Goal: Contribute content: Contribute content

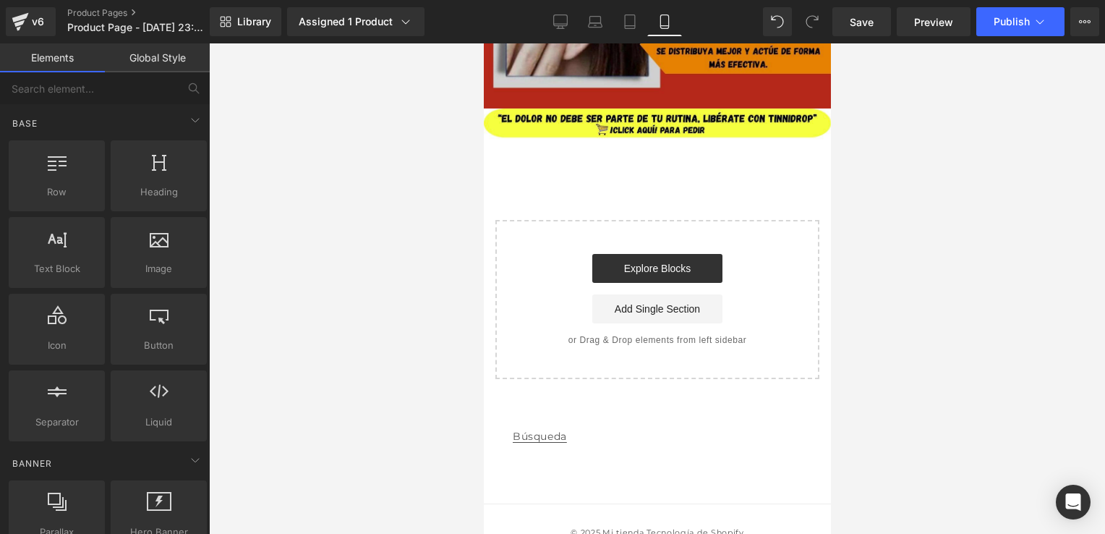
scroll to position [2545, 0]
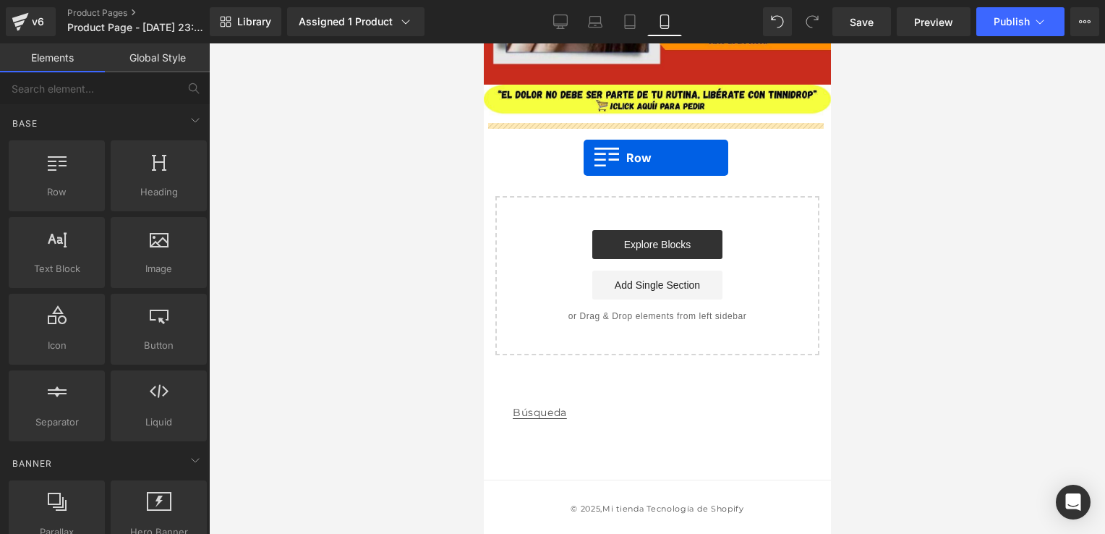
drag, startPoint x: 546, startPoint y: 204, endPoint x: 582, endPoint y: 155, distance: 60.4
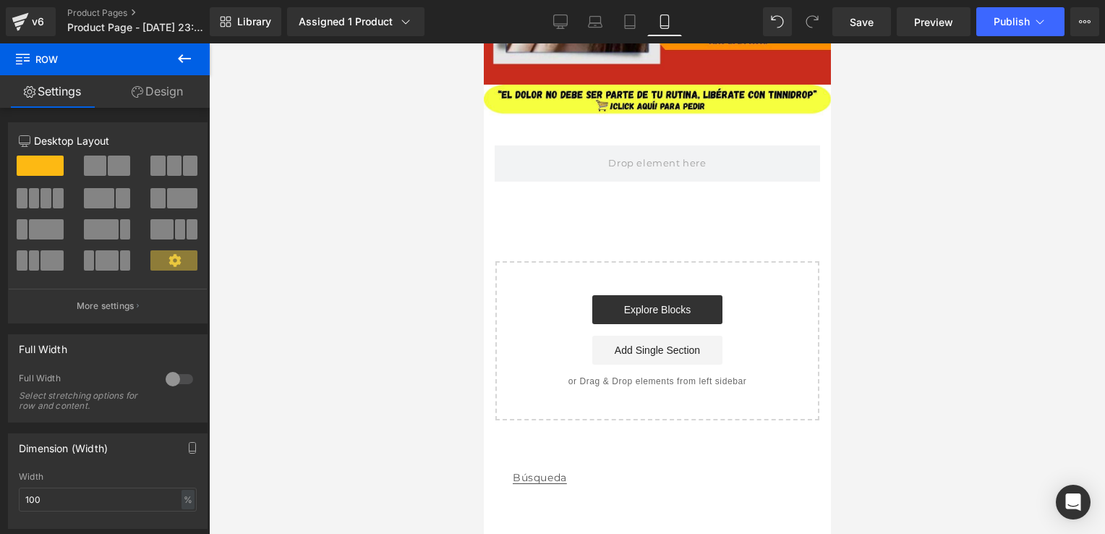
click at [192, 60] on icon at bounding box center [184, 58] width 17 height 17
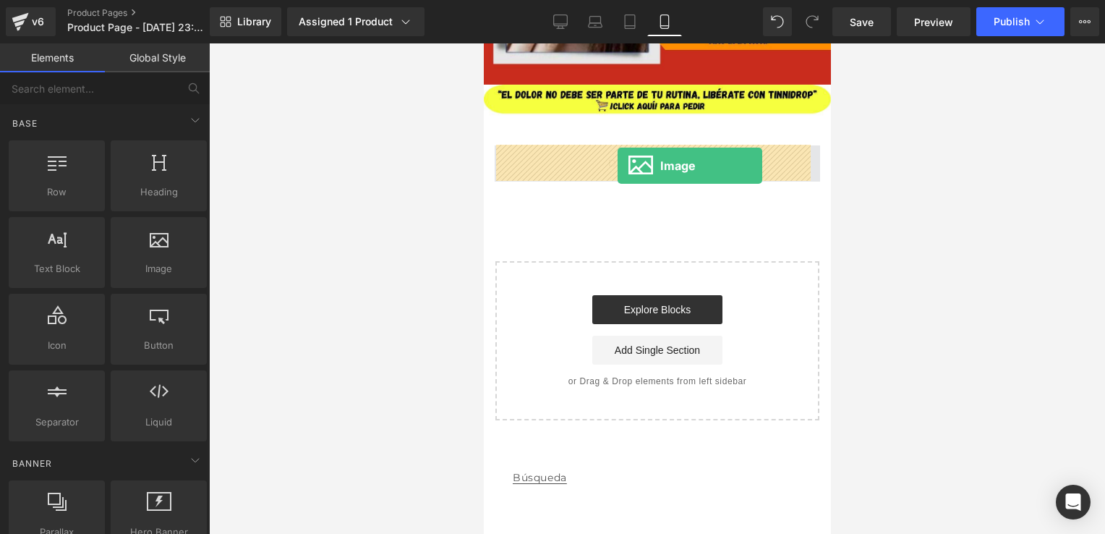
drag, startPoint x: 636, startPoint y: 312, endPoint x: 617, endPoint y: 166, distance: 147.3
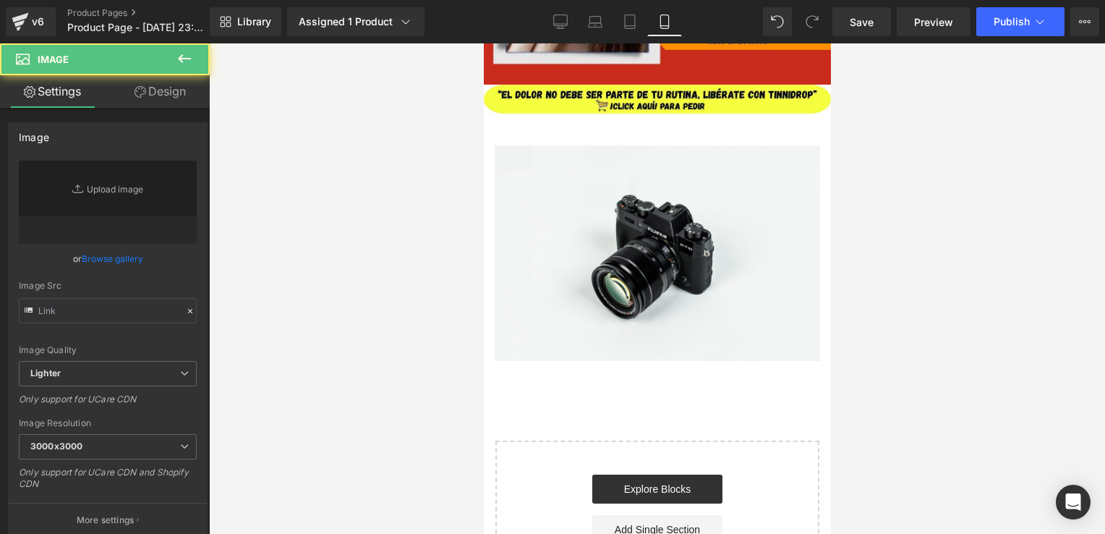
type input "//[DOMAIN_NAME][URL]"
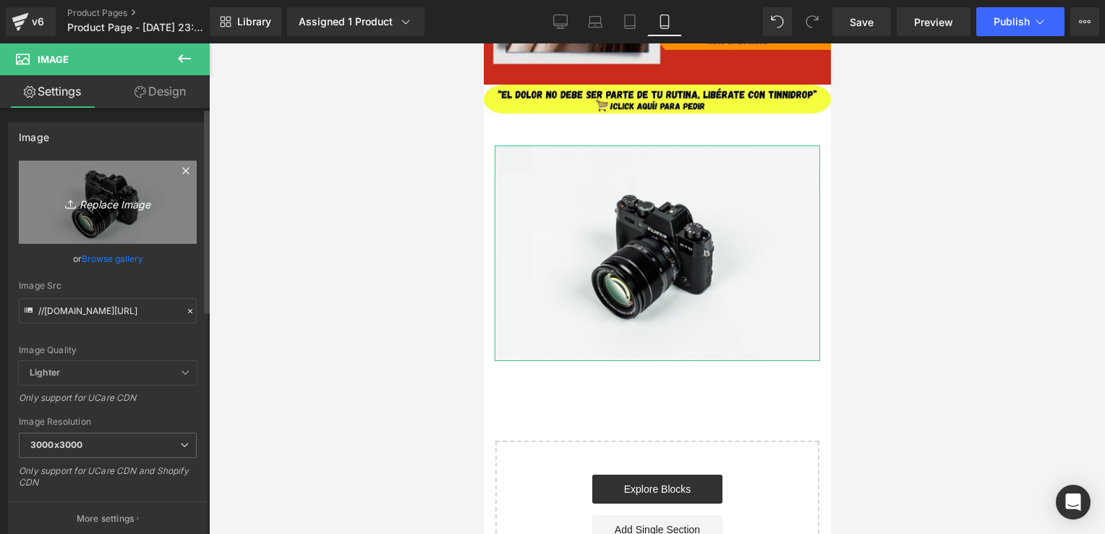
click at [119, 192] on link "Replace Image" at bounding box center [108, 201] width 178 height 83
type input "C:\fakepath\¿DOLOR DE OÍDOS QUE NO TE DEJA TRANQUILO (7).jpg"
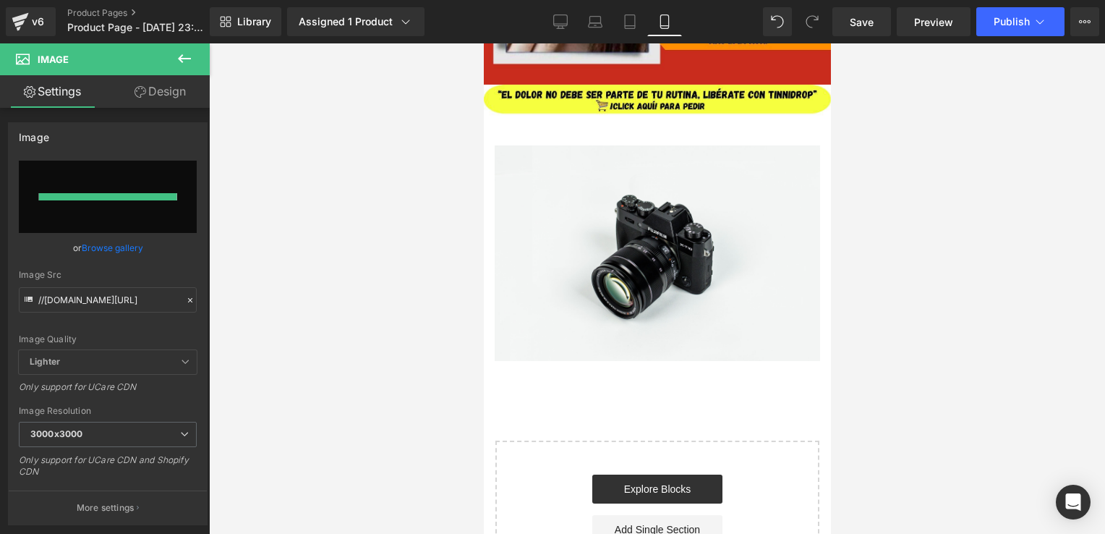
type input "[URL][DOMAIN_NAME]"
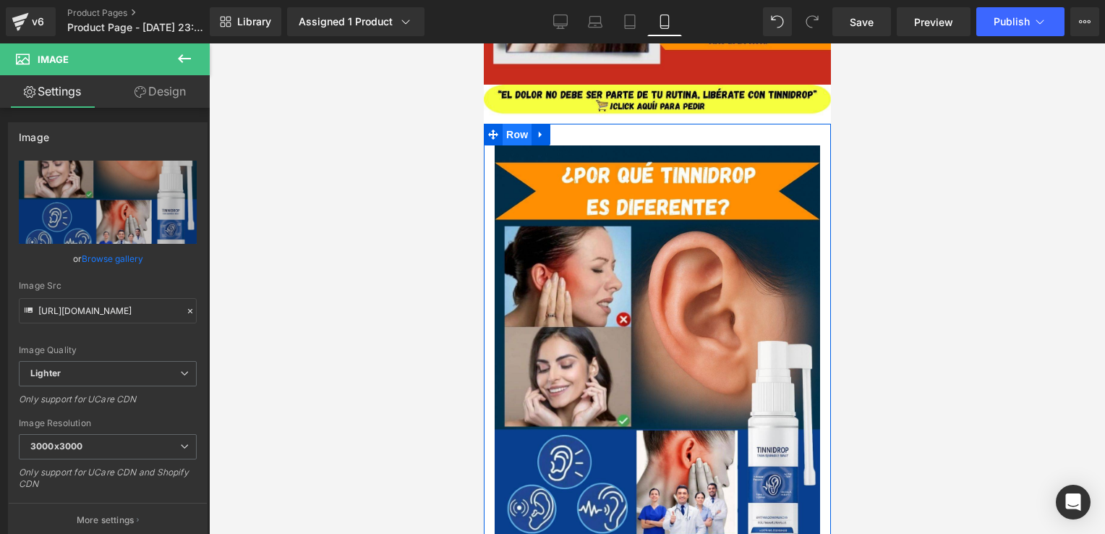
click at [519, 139] on span "Row" at bounding box center [516, 135] width 29 height 22
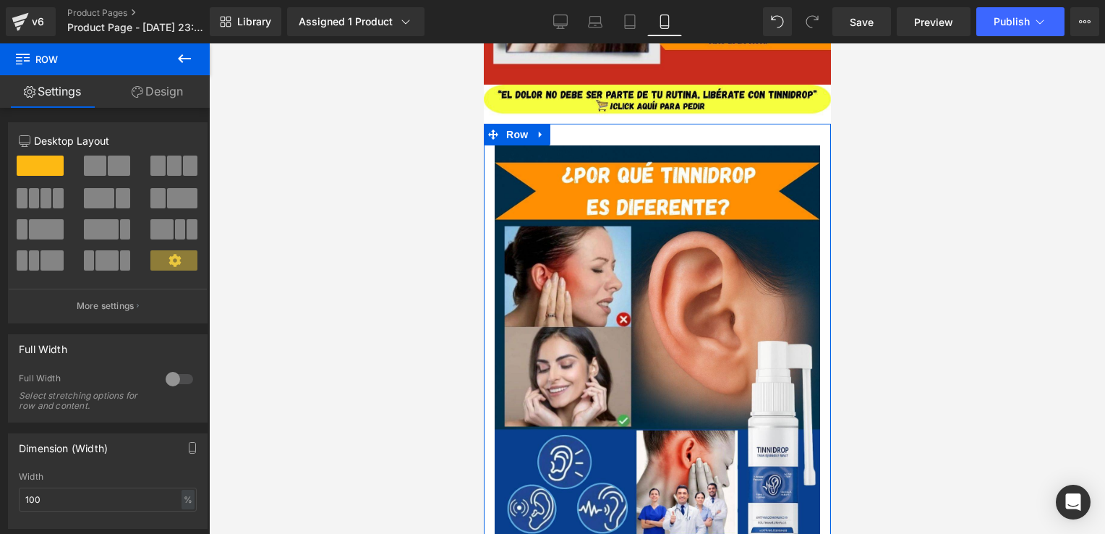
click at [181, 382] on div at bounding box center [179, 378] width 35 height 23
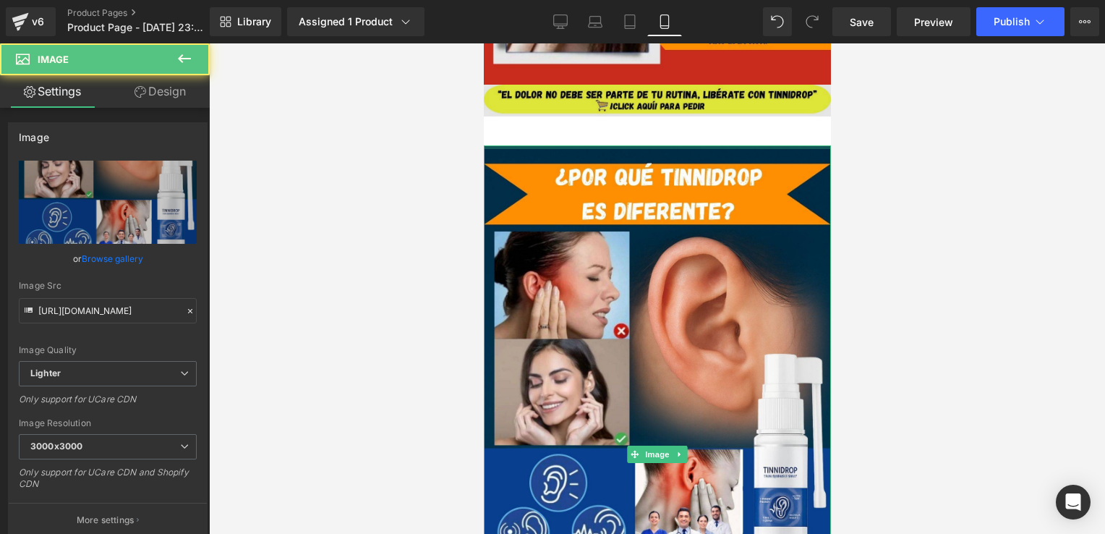
drag, startPoint x: 643, startPoint y: 146, endPoint x: 655, endPoint y: 115, distance: 33.2
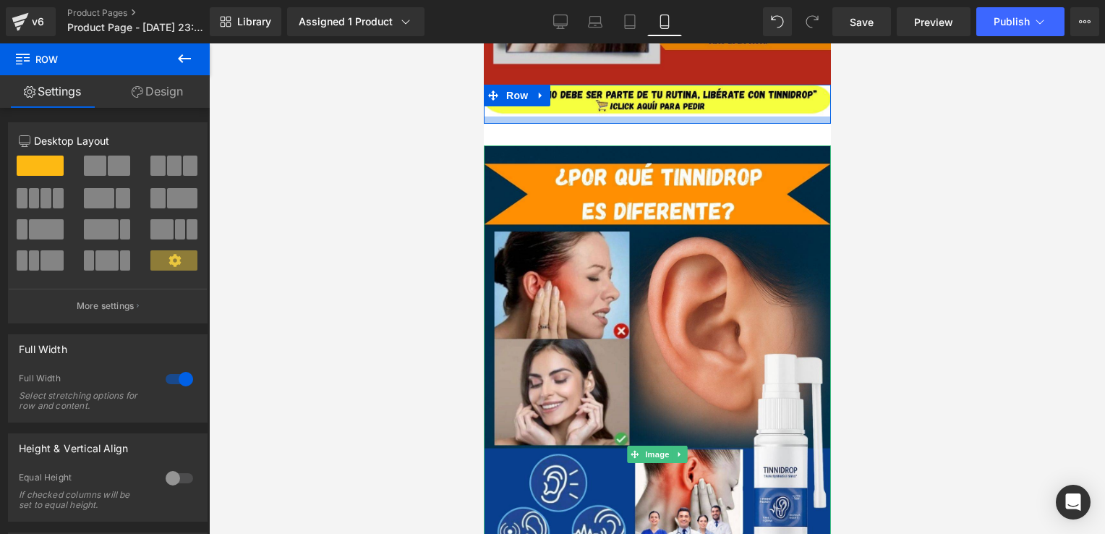
drag, startPoint x: 657, startPoint y: 117, endPoint x: 666, endPoint y: 82, distance: 36.5
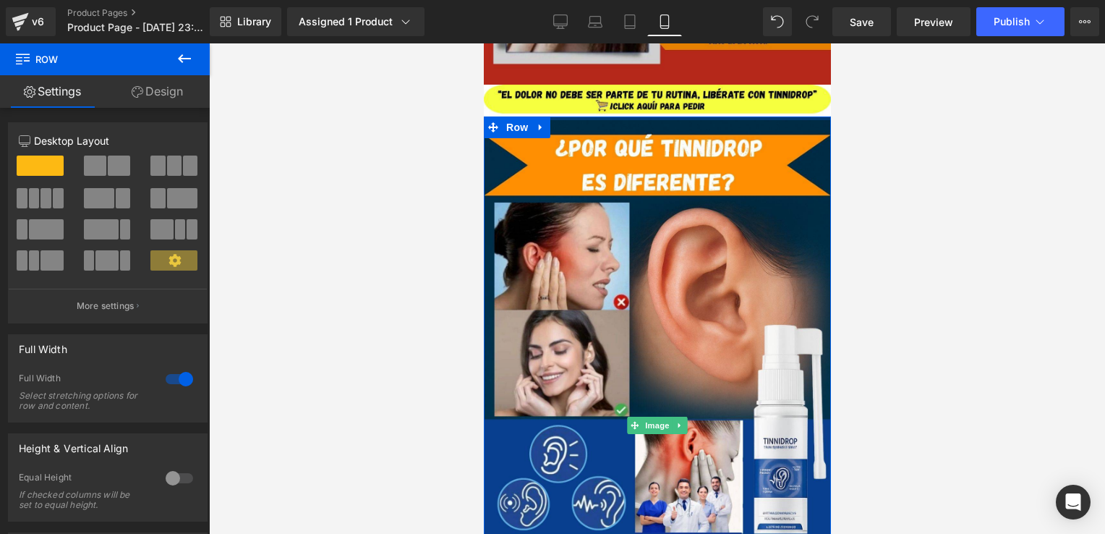
drag, startPoint x: 660, startPoint y: 123, endPoint x: 678, endPoint y: 78, distance: 48.3
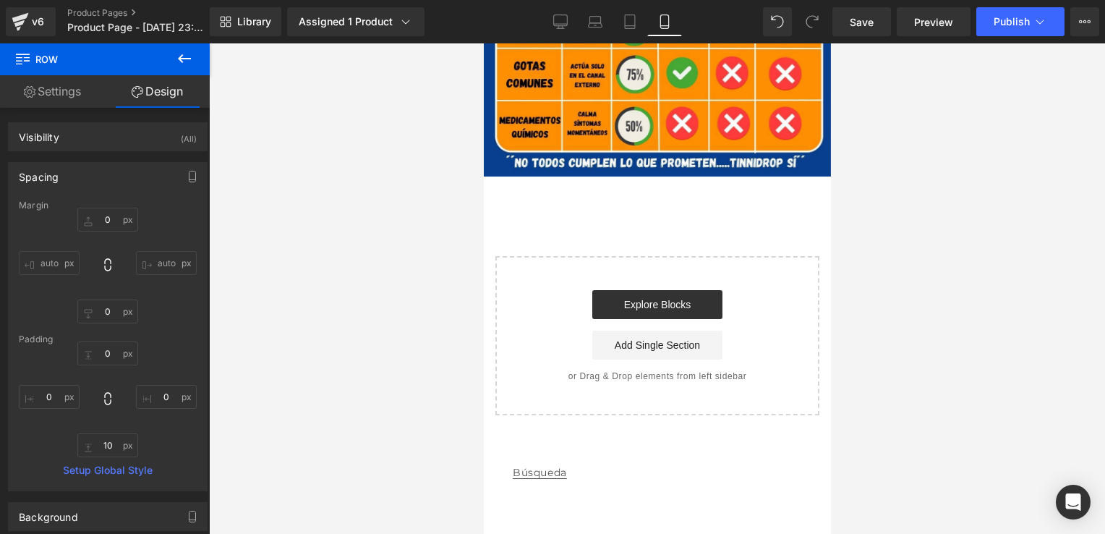
scroll to position [3102, 0]
click at [187, 64] on icon at bounding box center [184, 58] width 17 height 17
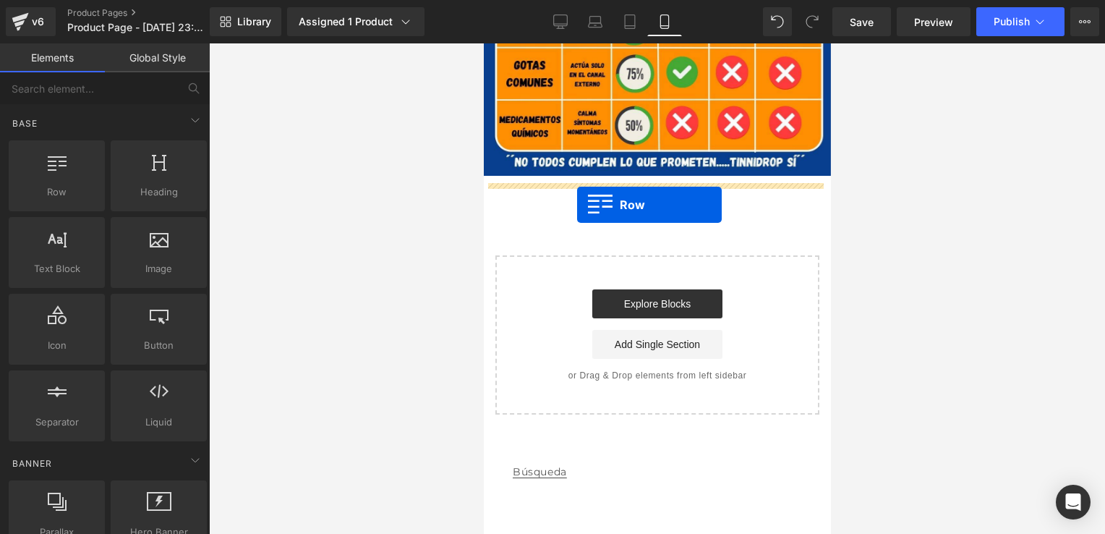
drag, startPoint x: 553, startPoint y: 206, endPoint x: 576, endPoint y: 204, distance: 23.2
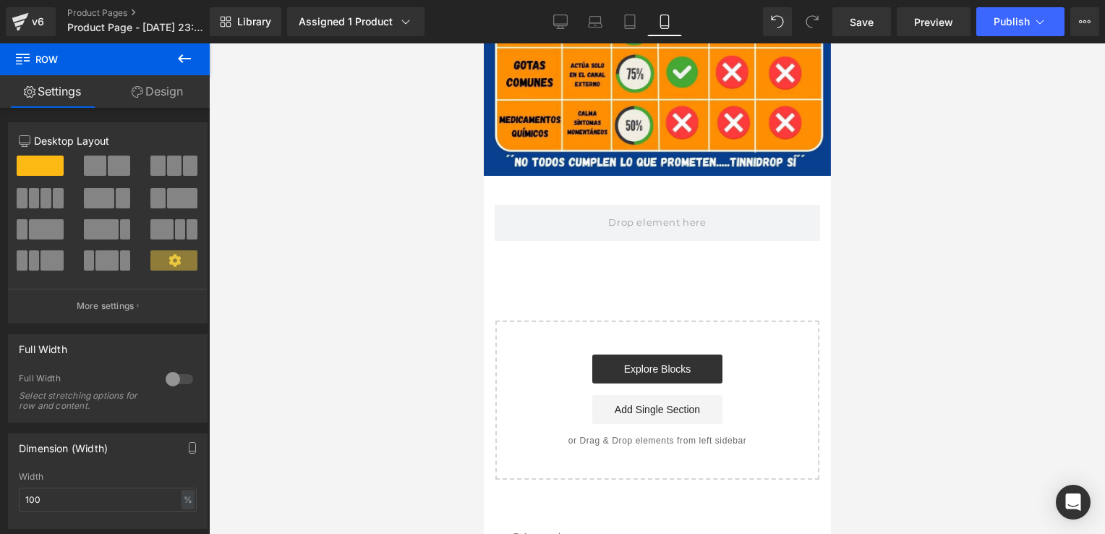
click at [188, 72] on button at bounding box center [184, 59] width 51 height 32
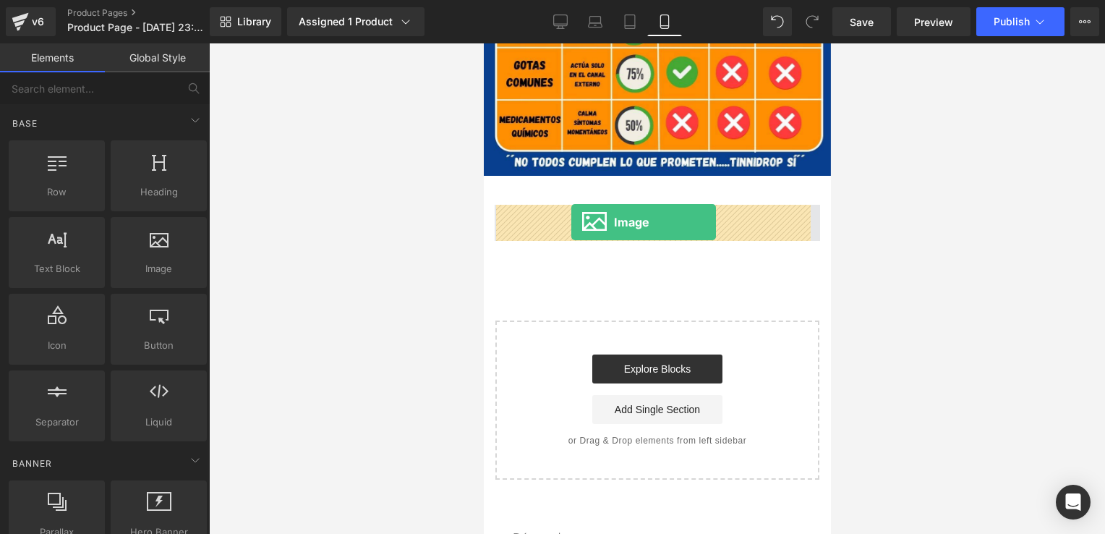
drag, startPoint x: 618, startPoint y: 318, endPoint x: 570, endPoint y: 221, distance: 108.0
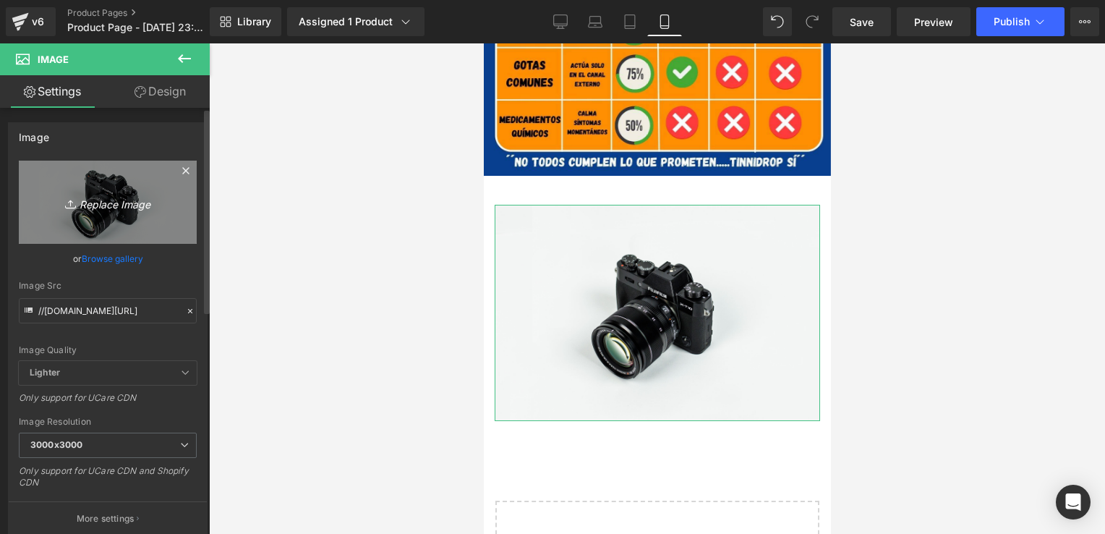
click at [119, 201] on icon "Replace Image" at bounding box center [108, 202] width 116 height 18
type input "C:\fakepath\PIE DE ENCABEZADO.jpg"
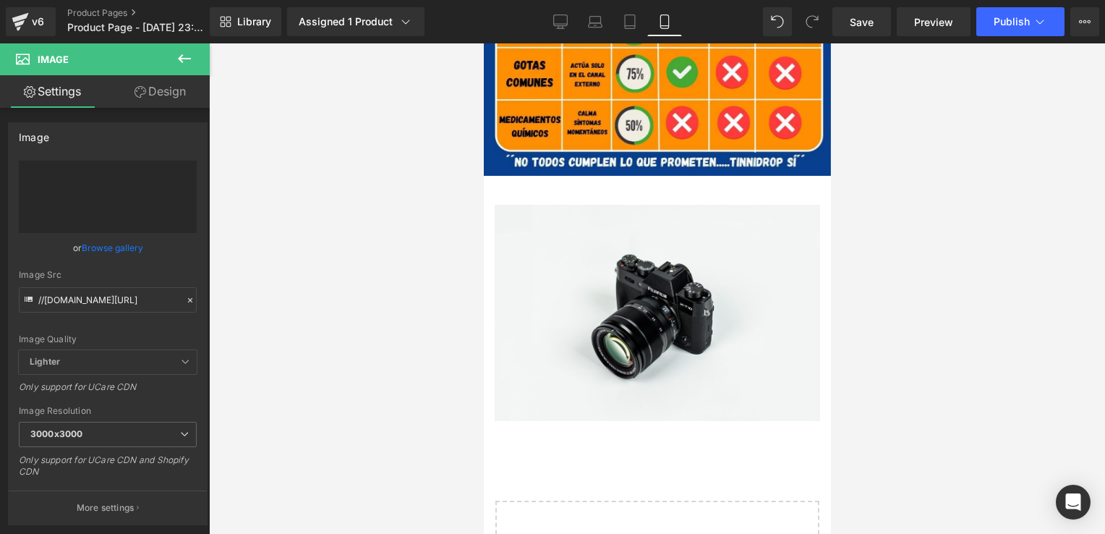
type input "[URL][DOMAIN_NAME]"
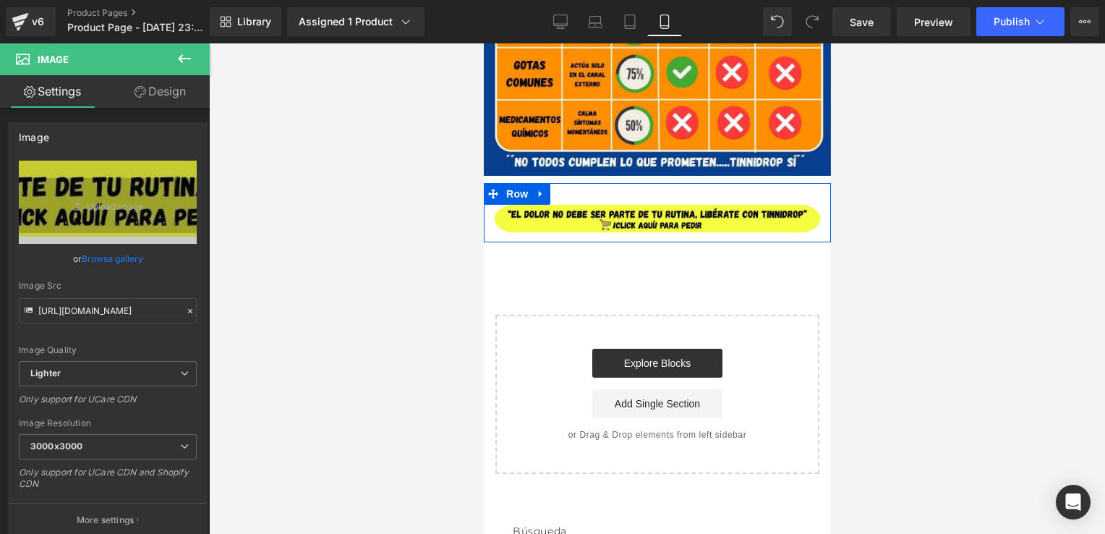
drag, startPoint x: 656, startPoint y: 206, endPoint x: 662, endPoint y: 193, distance: 14.5
click at [662, 193] on div "Image Row" at bounding box center [656, 212] width 347 height 59
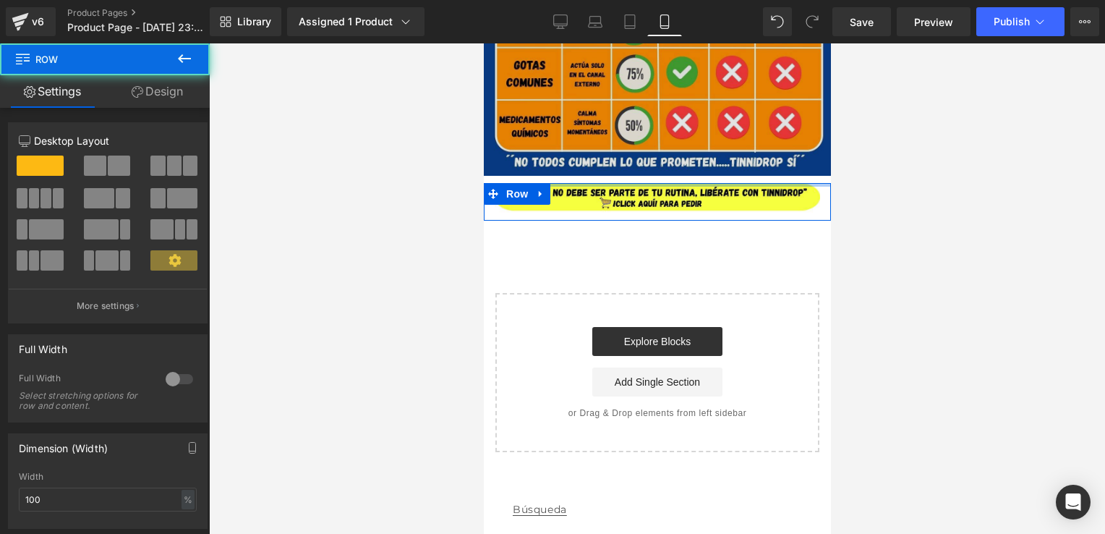
drag, startPoint x: 669, startPoint y: 189, endPoint x: 685, endPoint y: 140, distance: 50.8
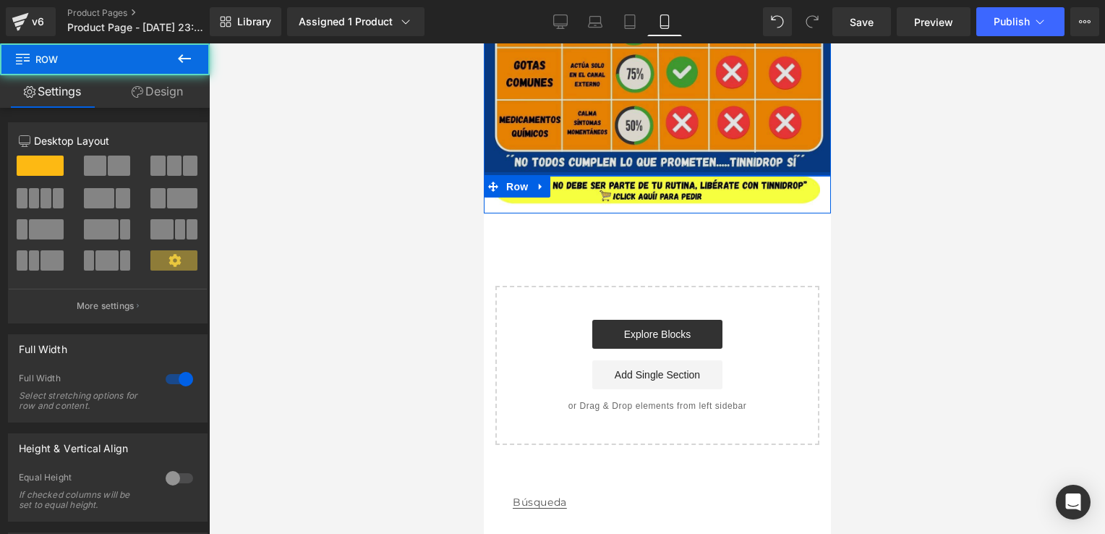
drag, startPoint x: 674, startPoint y: 178, endPoint x: 686, endPoint y: 146, distance: 34.1
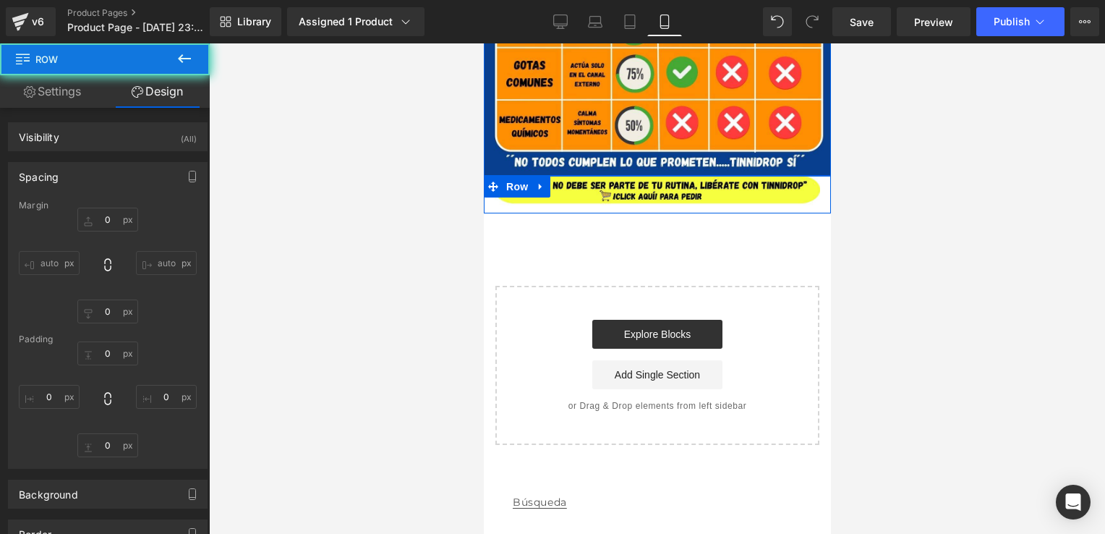
type input "0"
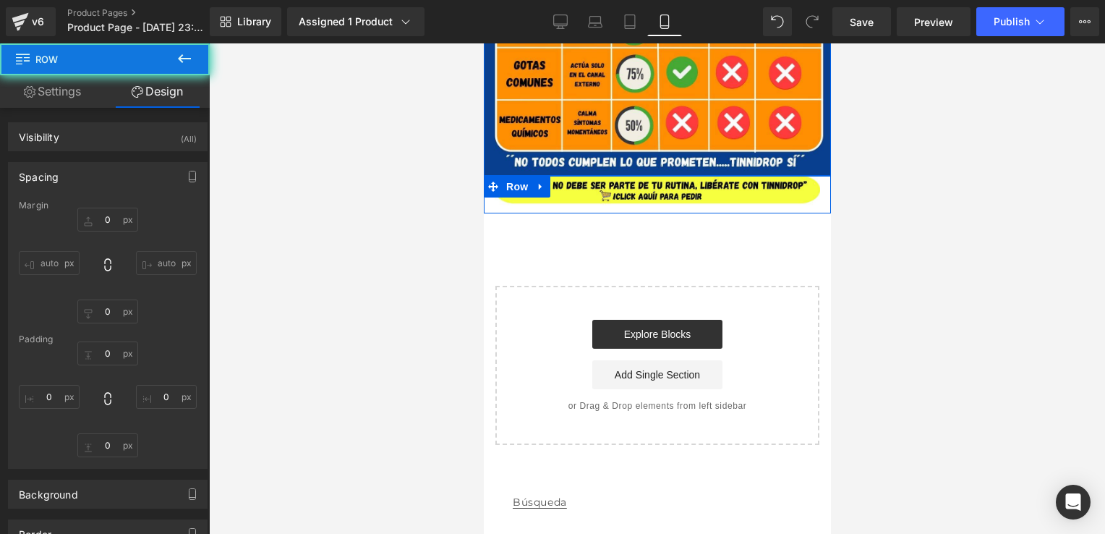
type input "0"
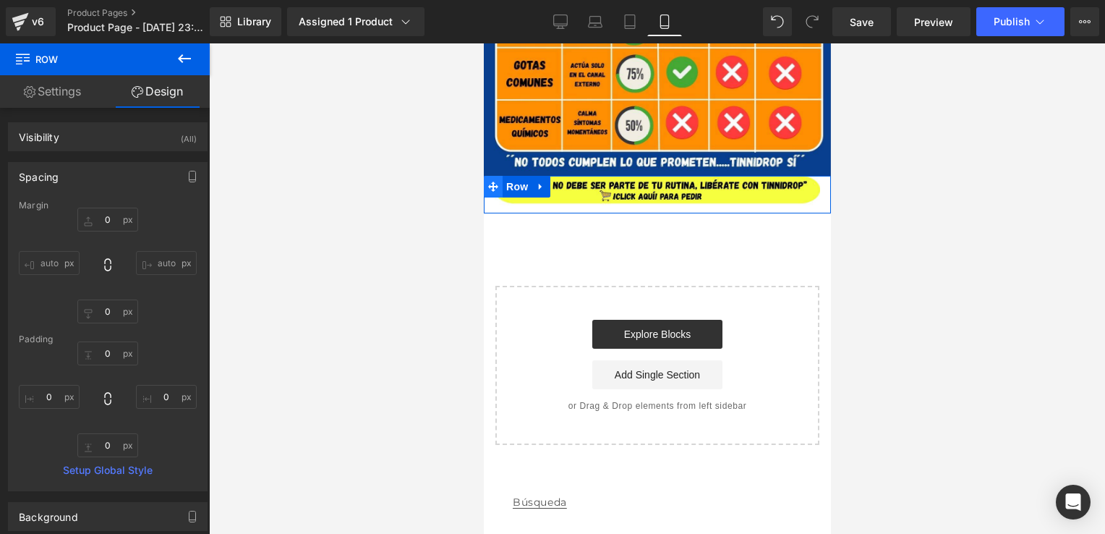
click at [490, 183] on icon at bounding box center [492, 186] width 10 height 10
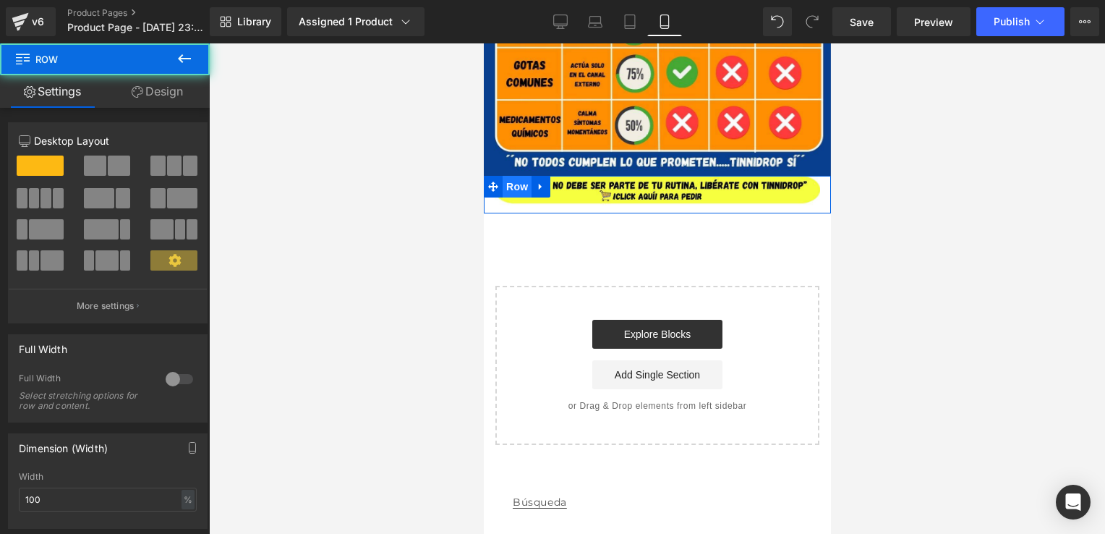
click at [511, 185] on span "Row" at bounding box center [516, 187] width 29 height 22
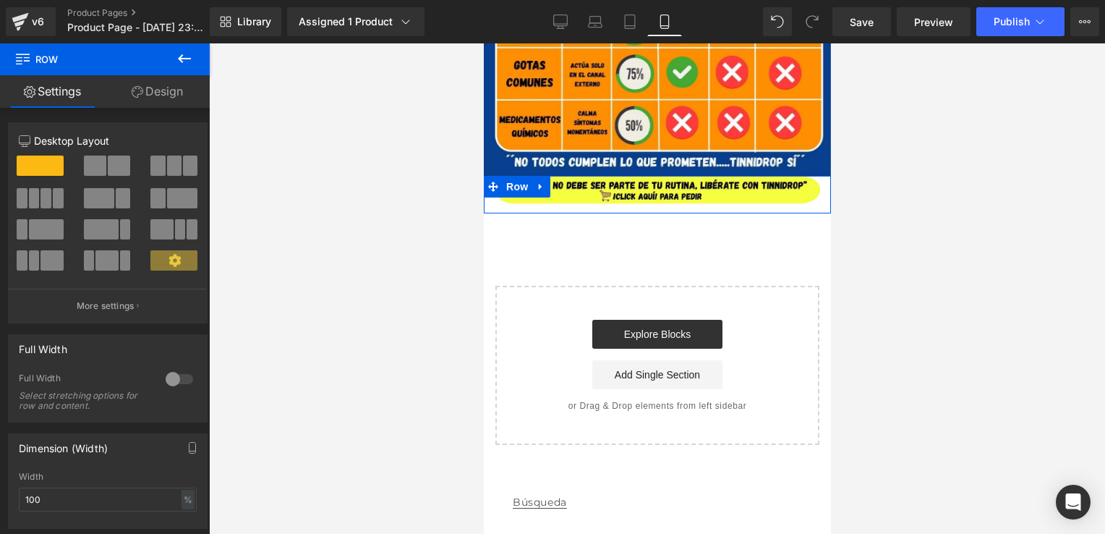
click at [180, 374] on div at bounding box center [179, 378] width 35 height 23
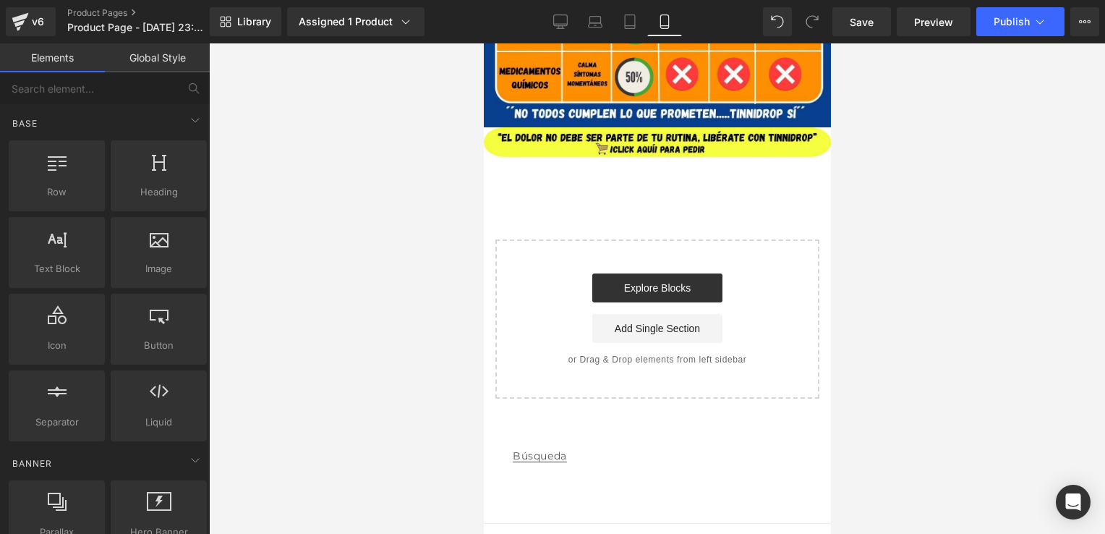
scroll to position [3151, 0]
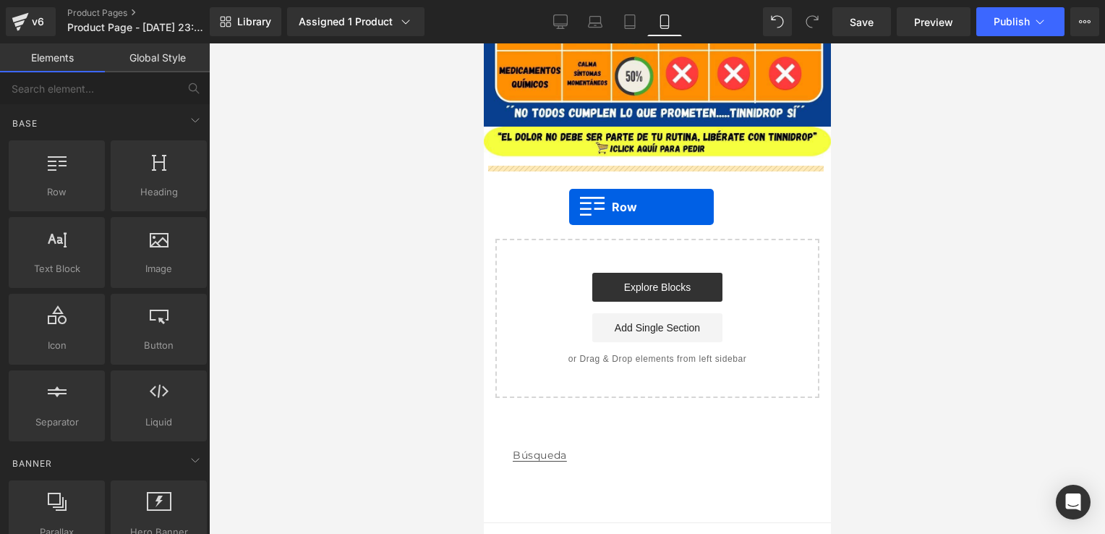
drag, startPoint x: 575, startPoint y: 218, endPoint x: 568, endPoint y: 207, distance: 13.6
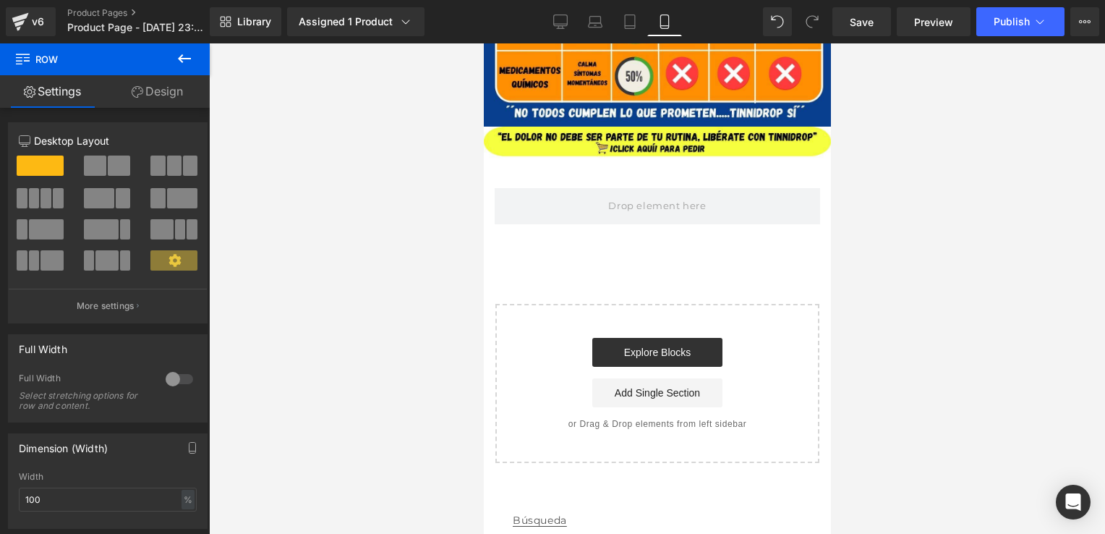
click at [197, 56] on button at bounding box center [184, 59] width 51 height 32
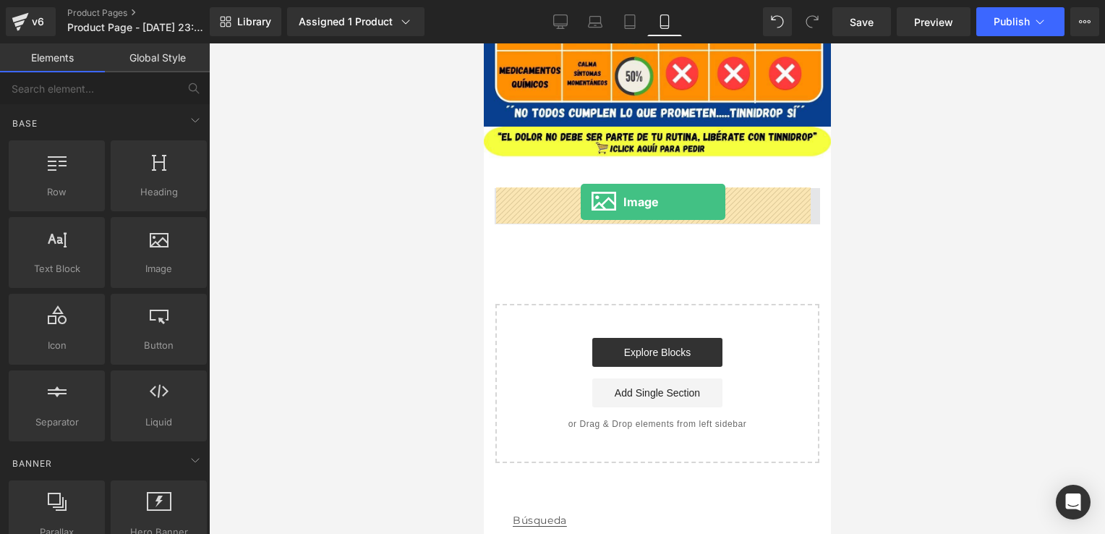
drag, startPoint x: 633, startPoint y: 289, endPoint x: 580, endPoint y: 201, distance: 102.8
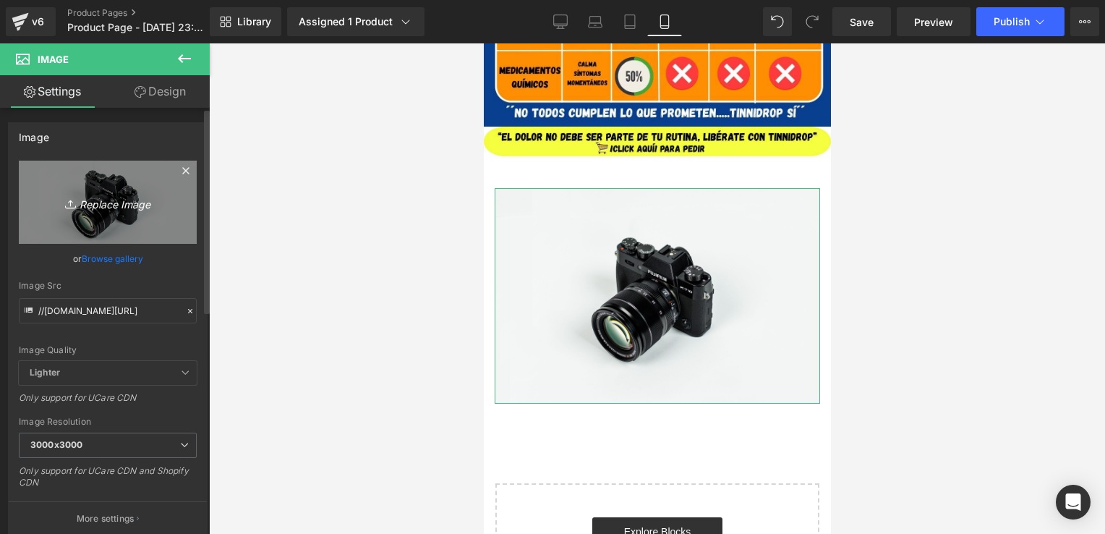
click at [110, 197] on icon "Replace Image" at bounding box center [108, 202] width 116 height 18
type input "C:\fakepath\¿DOLOR DE OÍDOS QUE NO TE DEJA TRANQUILO (8).jpg"
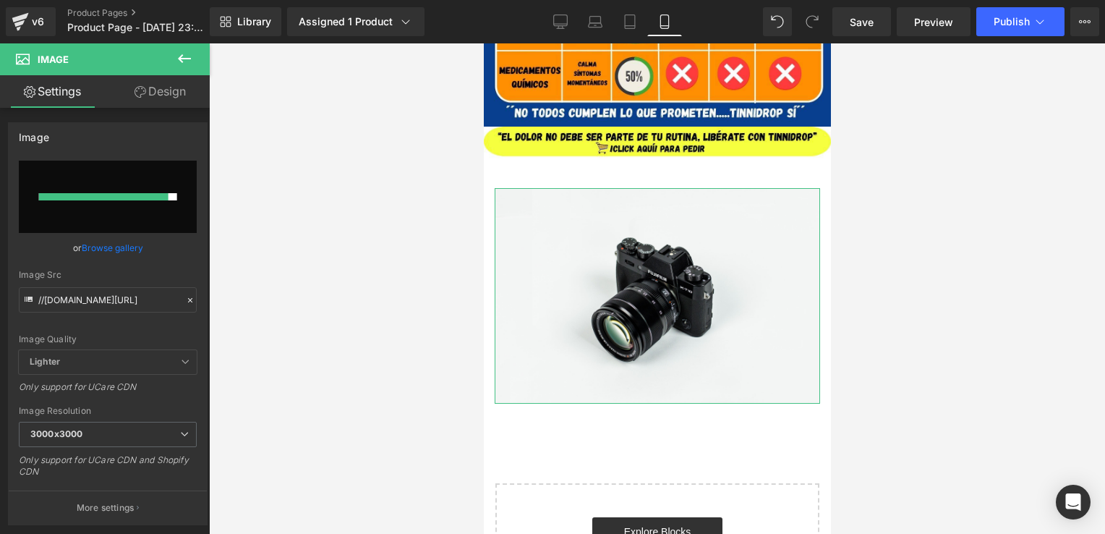
type input "[URL][DOMAIN_NAME]"
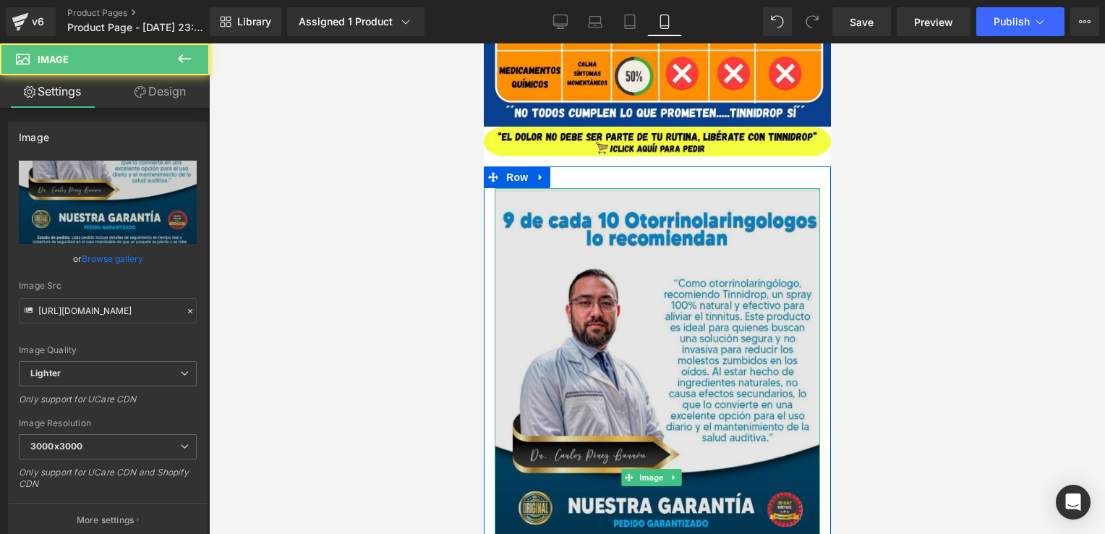
click at [523, 224] on img at bounding box center [656, 477] width 325 height 578
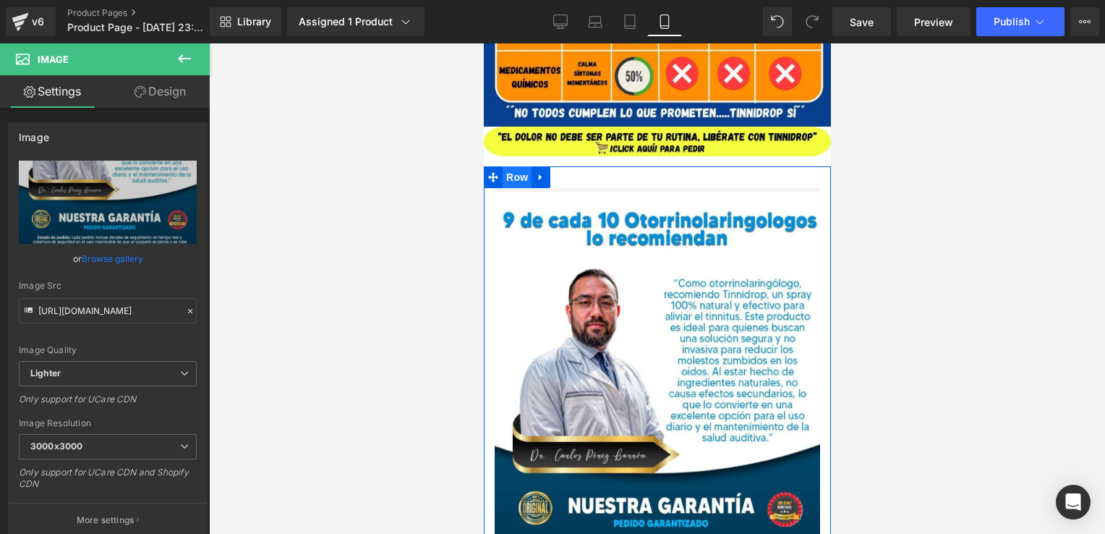
click at [513, 171] on span "Row" at bounding box center [516, 177] width 29 height 22
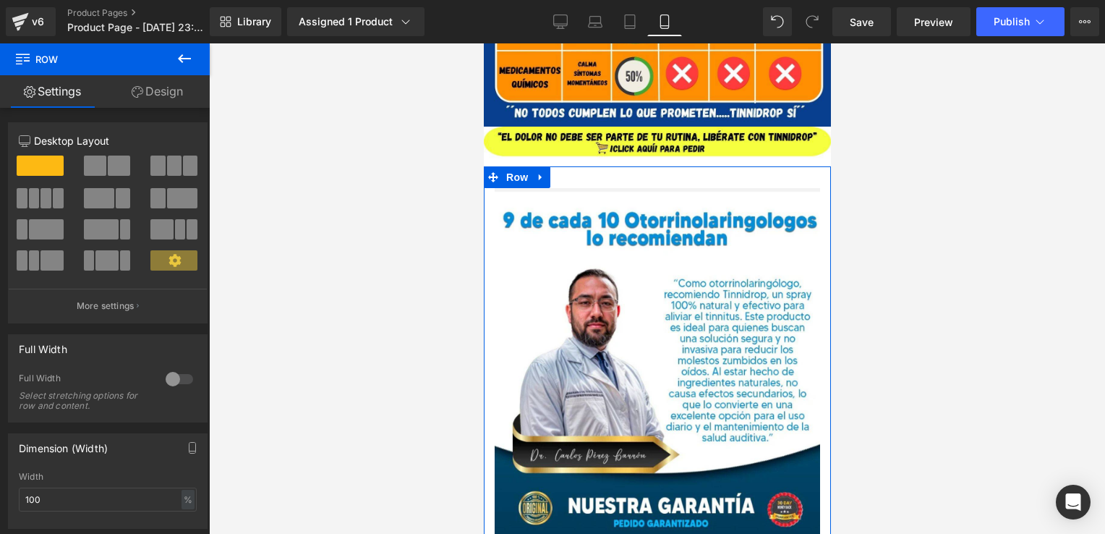
click at [177, 379] on div at bounding box center [179, 378] width 35 height 23
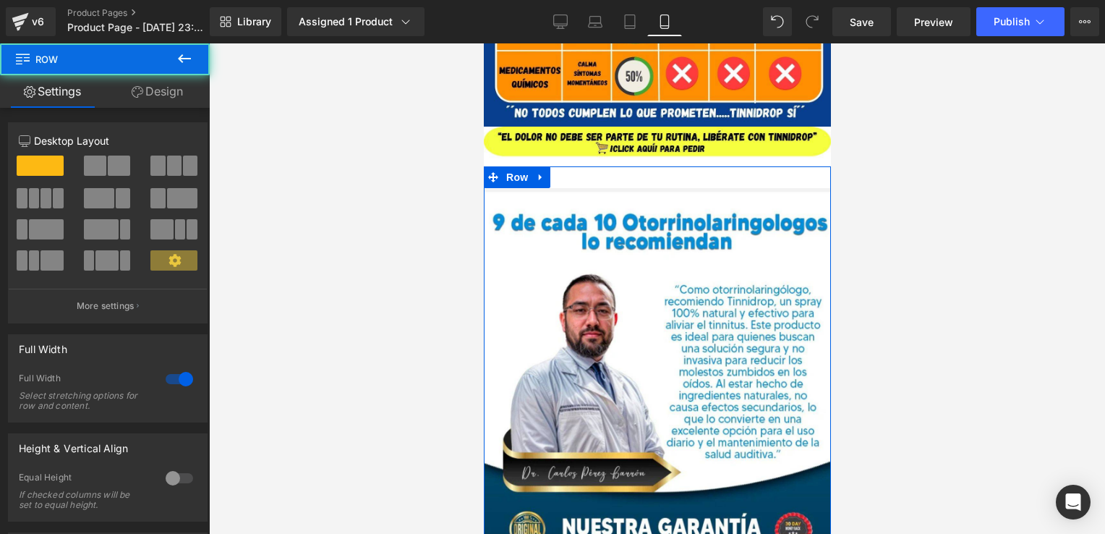
click at [692, 187] on div "Image Row" at bounding box center [656, 489] width 347 height 646
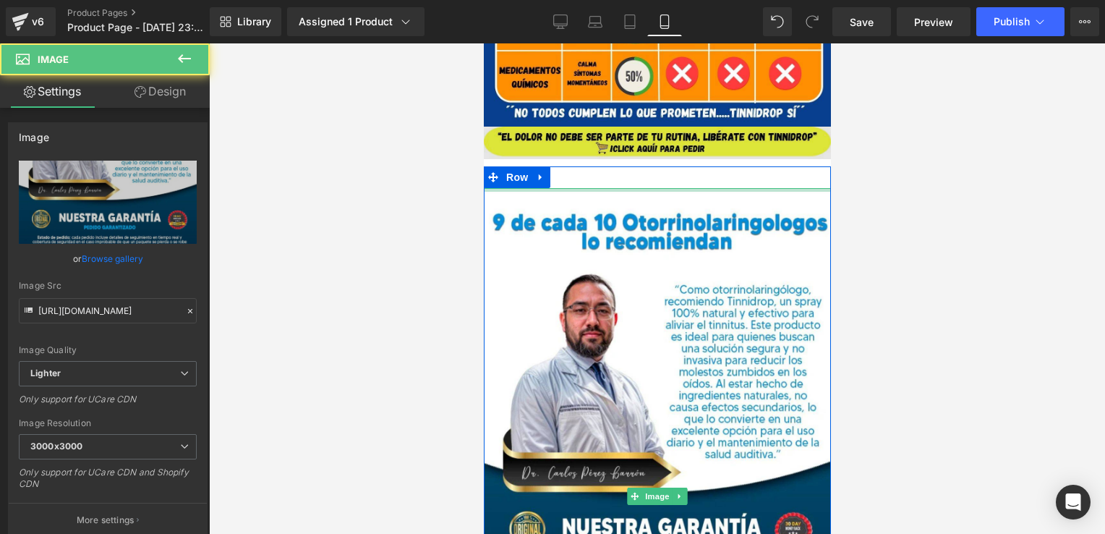
drag, startPoint x: 686, startPoint y: 188, endPoint x: 695, endPoint y: 153, distance: 36.5
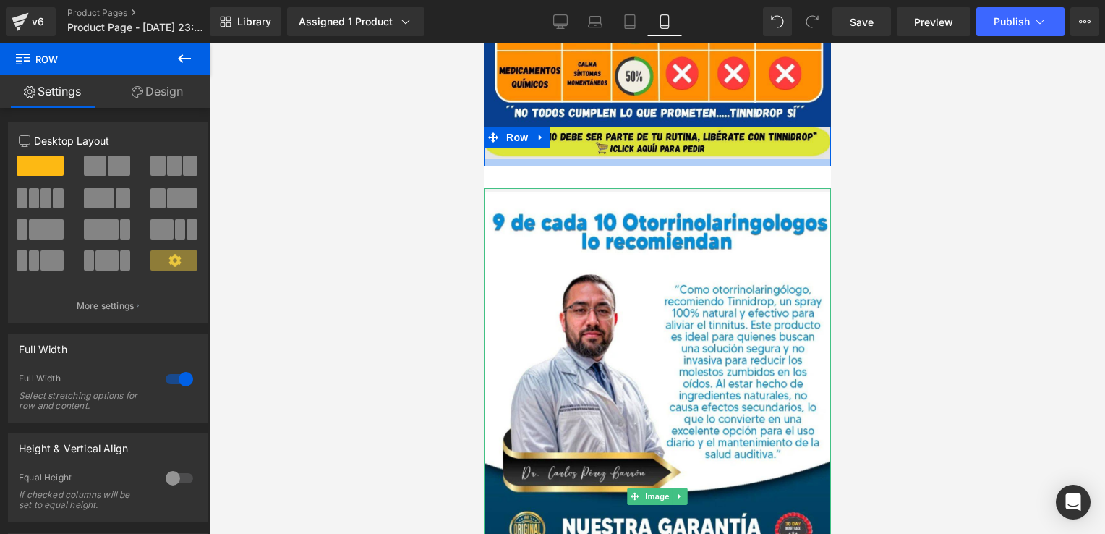
drag, startPoint x: 695, startPoint y: 165, endPoint x: 702, endPoint y: 131, distance: 34.7
click at [702, 131] on div "Image Row" at bounding box center [656, 146] width 347 height 39
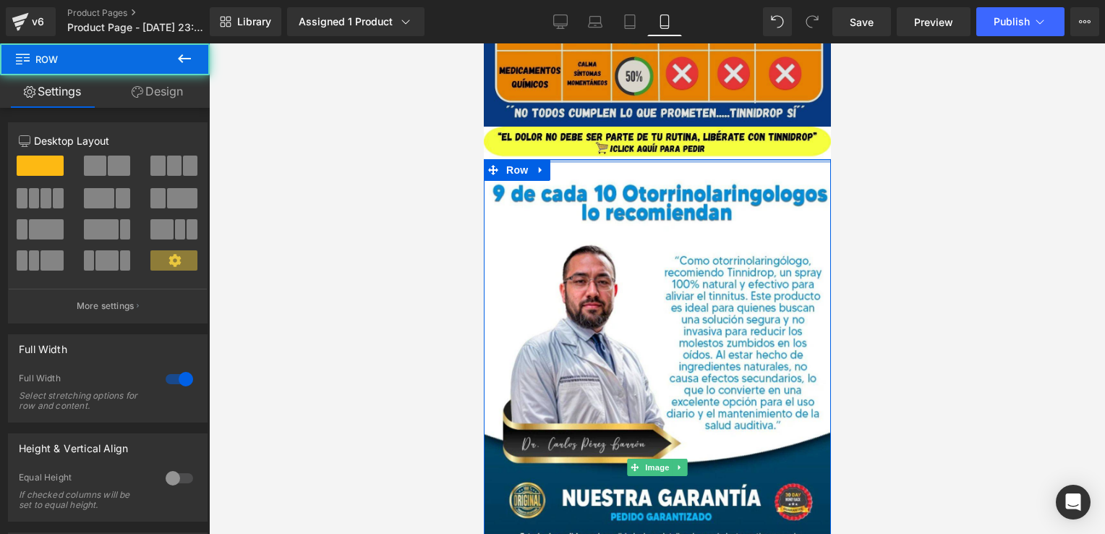
drag, startPoint x: 697, startPoint y: 163, endPoint x: 709, endPoint y: 111, distance: 53.5
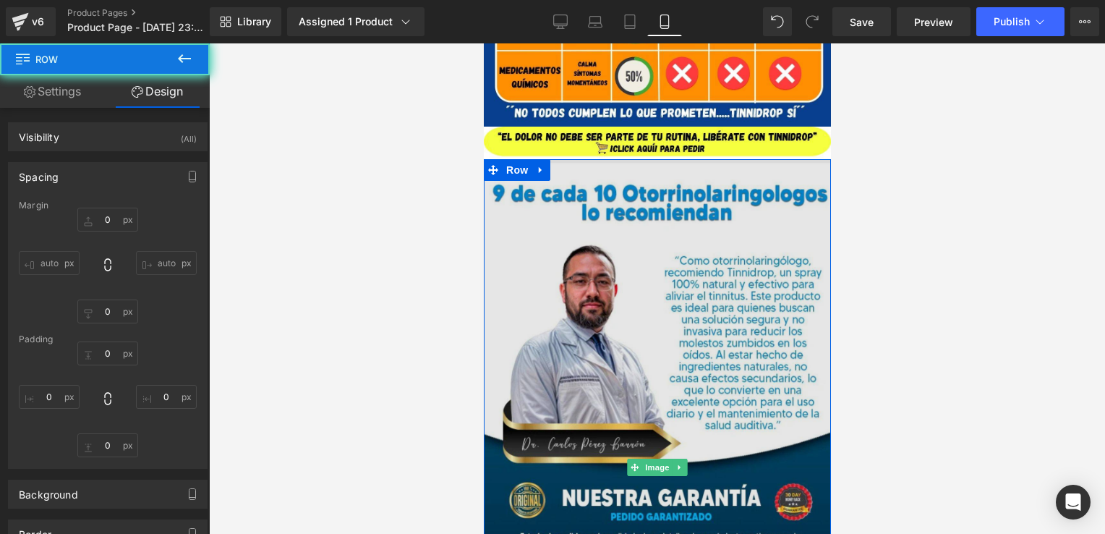
type input "0"
type input "10"
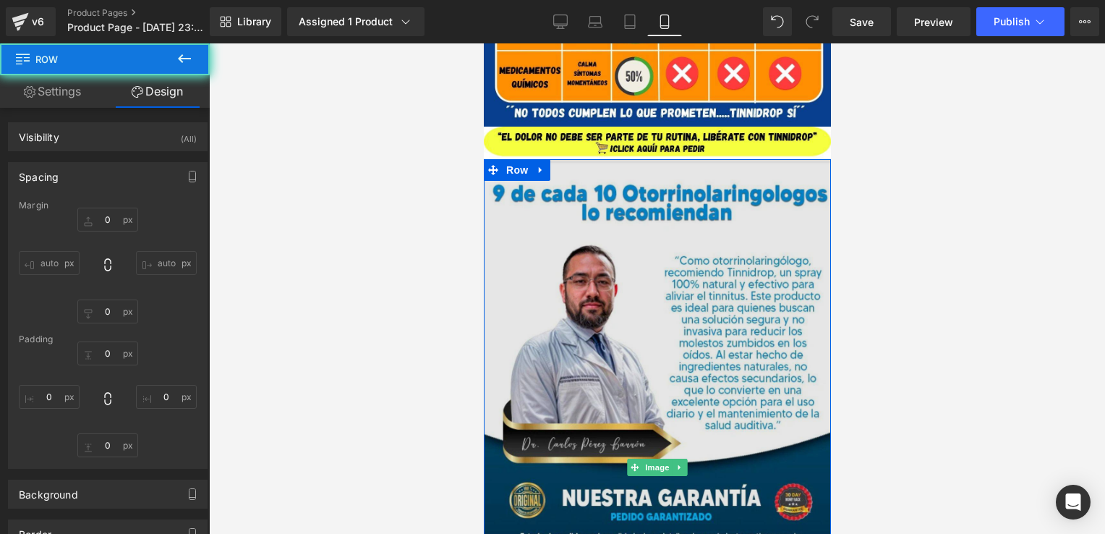
type input "0"
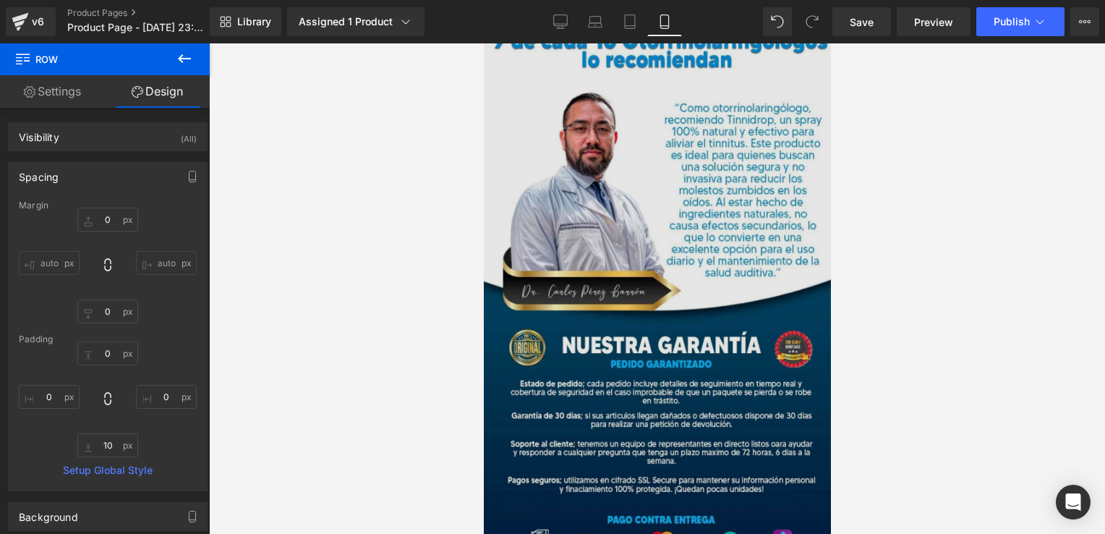
scroll to position [3811, 0]
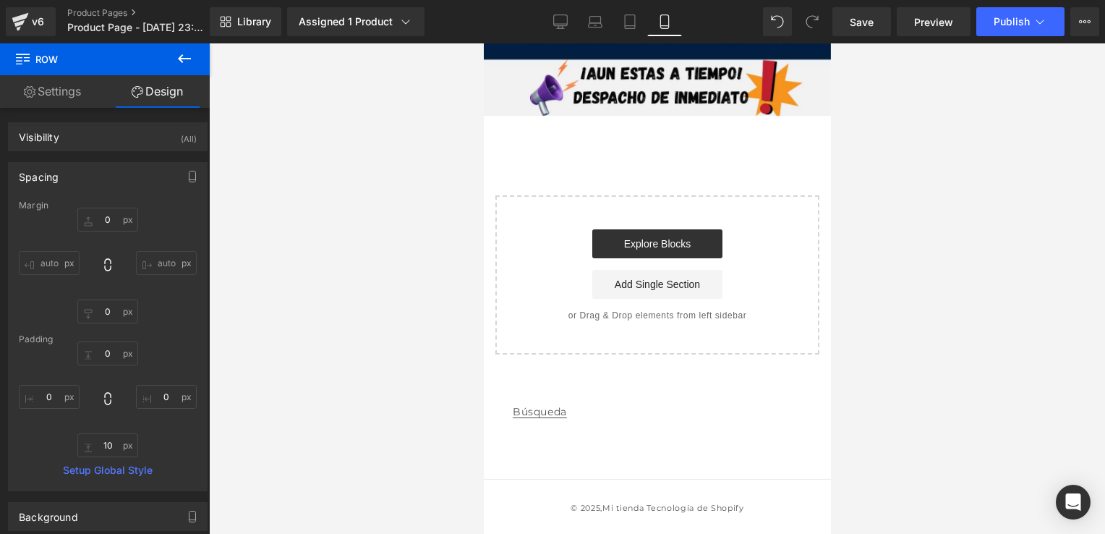
click at [191, 55] on icon at bounding box center [184, 58] width 17 height 17
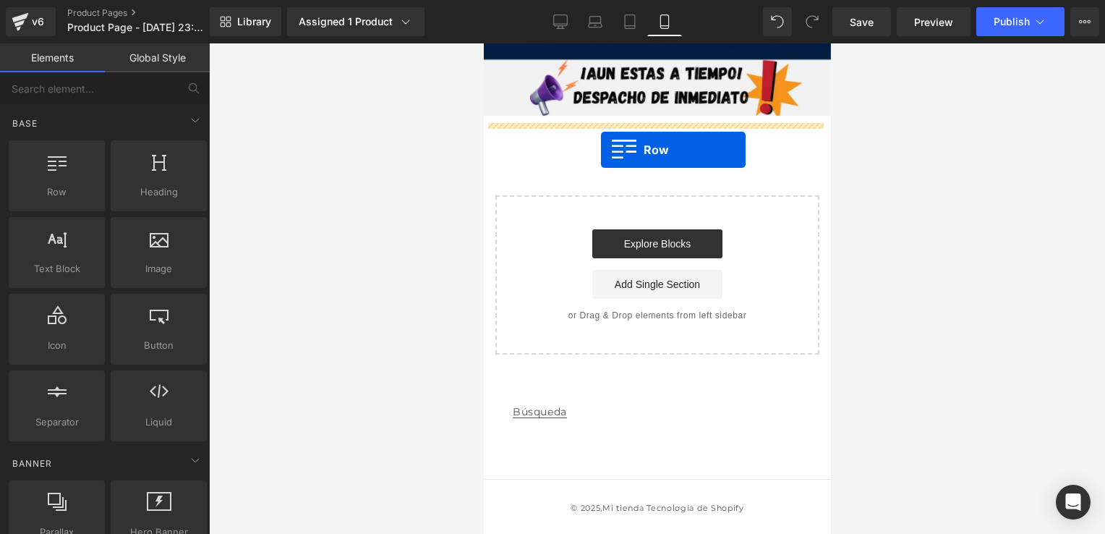
drag, startPoint x: 542, startPoint y: 243, endPoint x: 599, endPoint y: 147, distance: 111.2
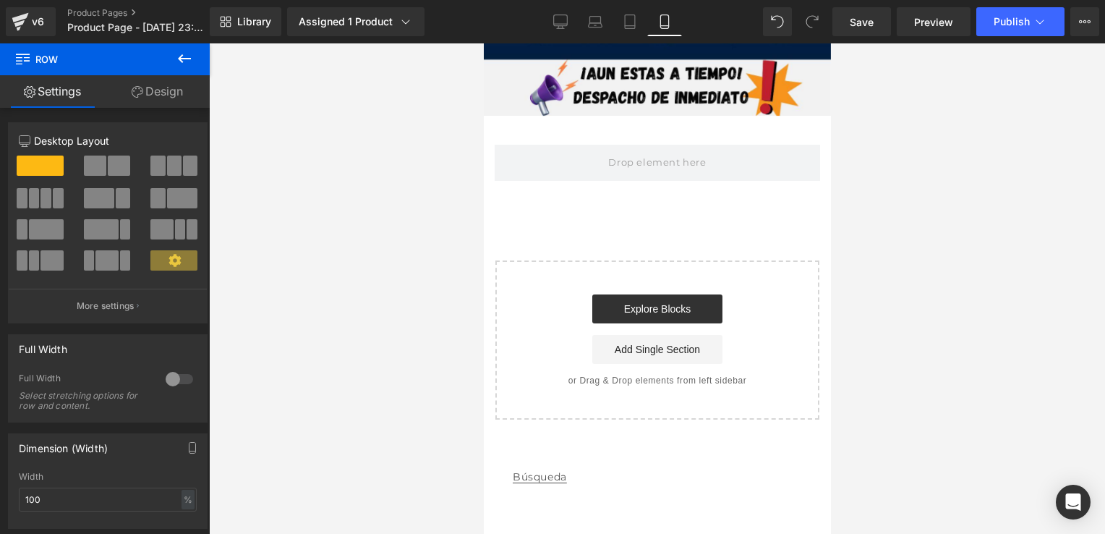
click at [189, 62] on icon at bounding box center [184, 58] width 17 height 17
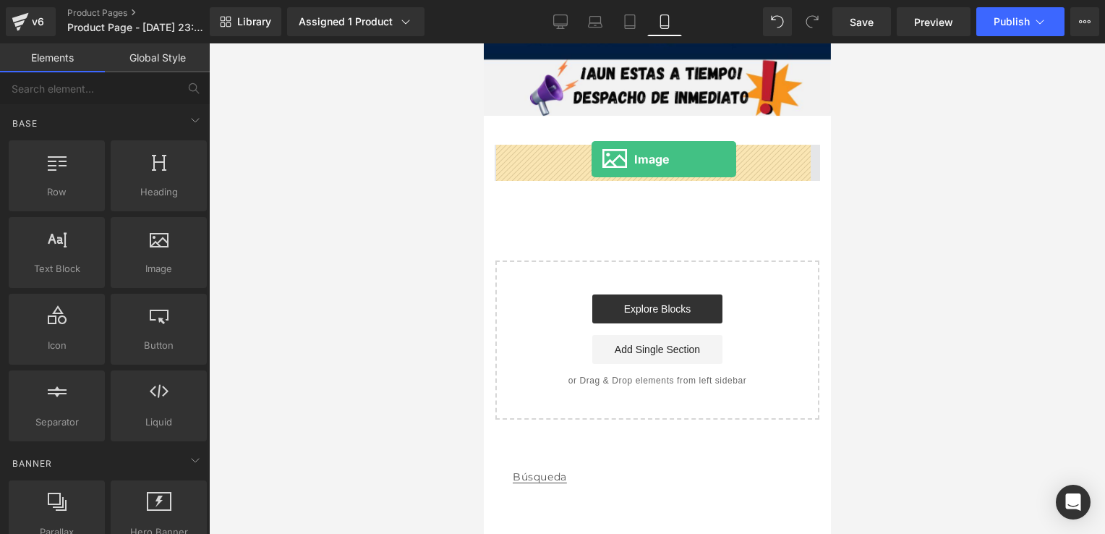
drag, startPoint x: 649, startPoint y: 293, endPoint x: 591, endPoint y: 159, distance: 146.0
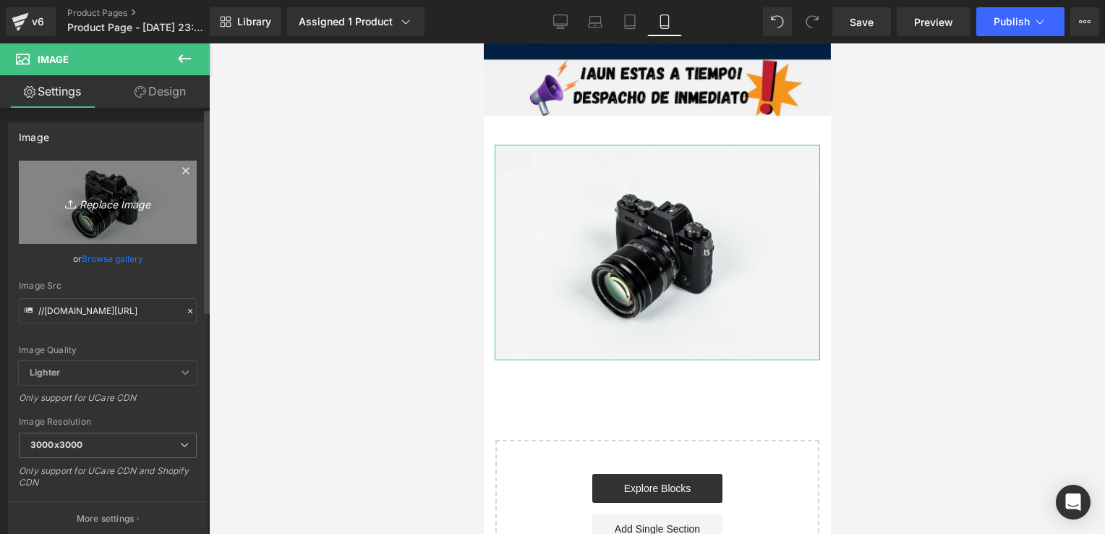
click at [133, 183] on link "Replace Image" at bounding box center [108, 201] width 178 height 83
type input "C:\fakepath\PIE DE ENCABEZADO.jpg"
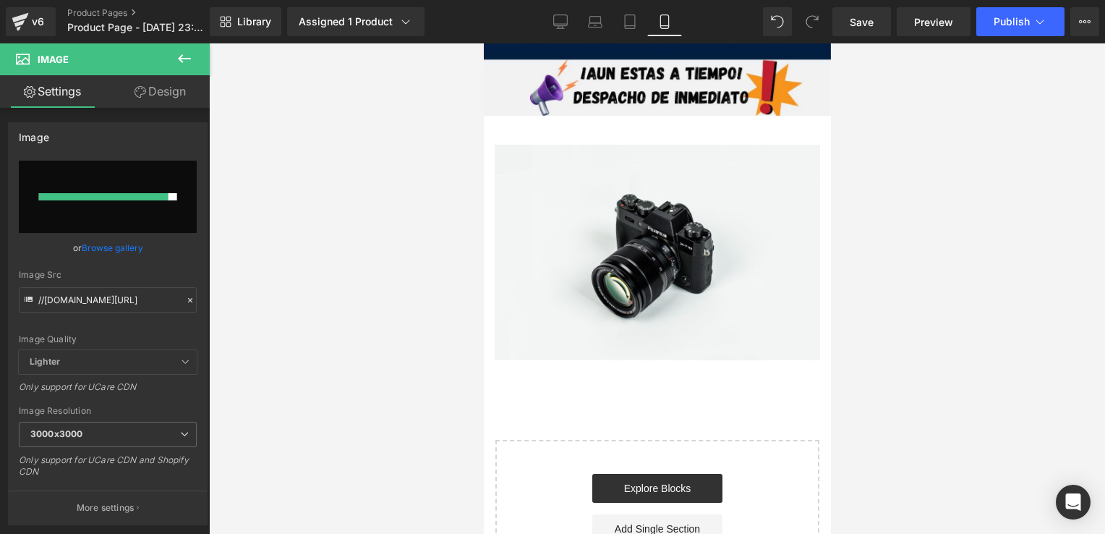
type input "[URL][DOMAIN_NAME]"
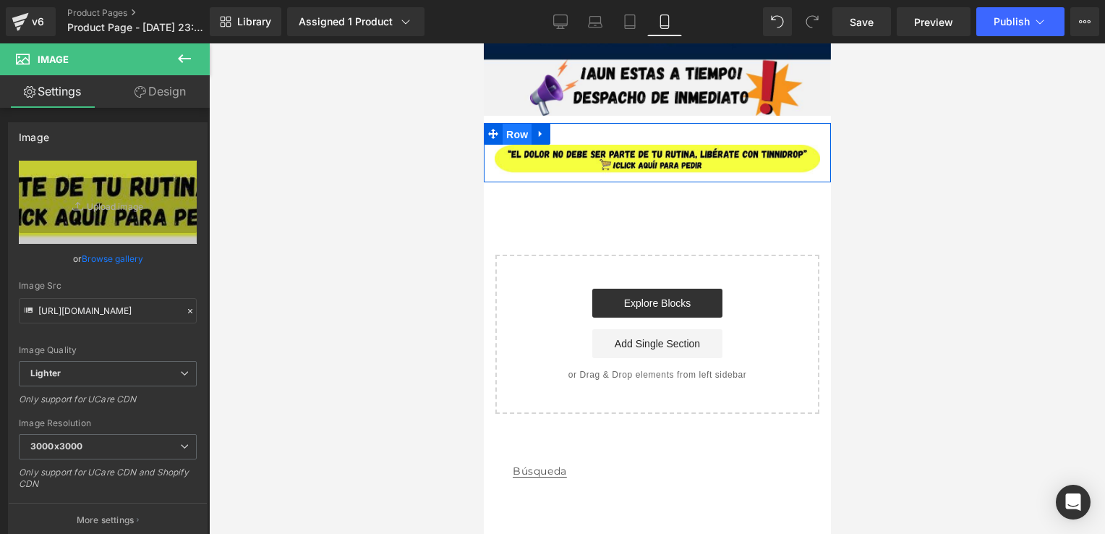
click at [526, 134] on span "Row" at bounding box center [516, 135] width 29 height 22
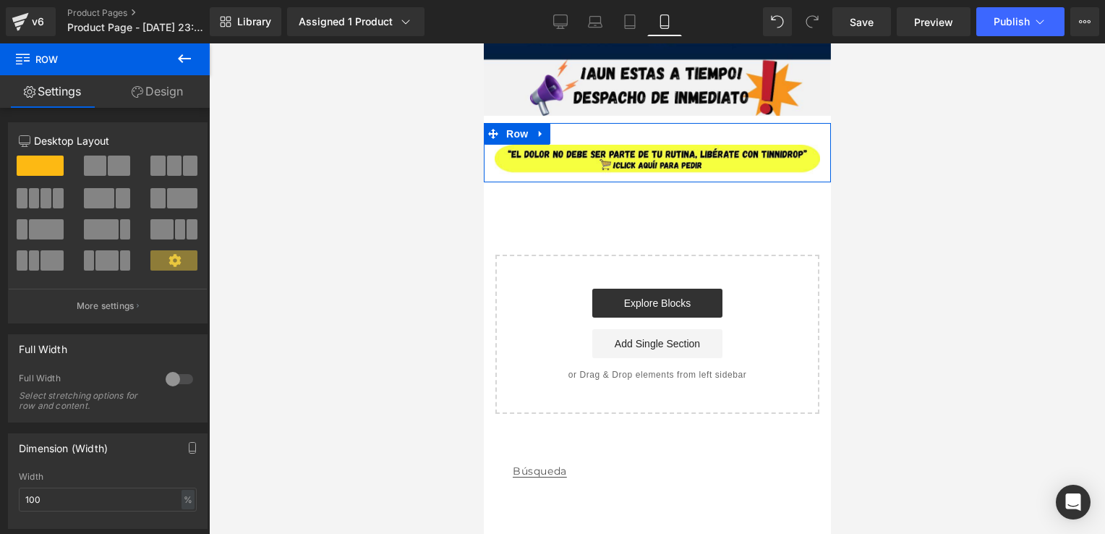
click at [173, 387] on div at bounding box center [179, 378] width 35 height 23
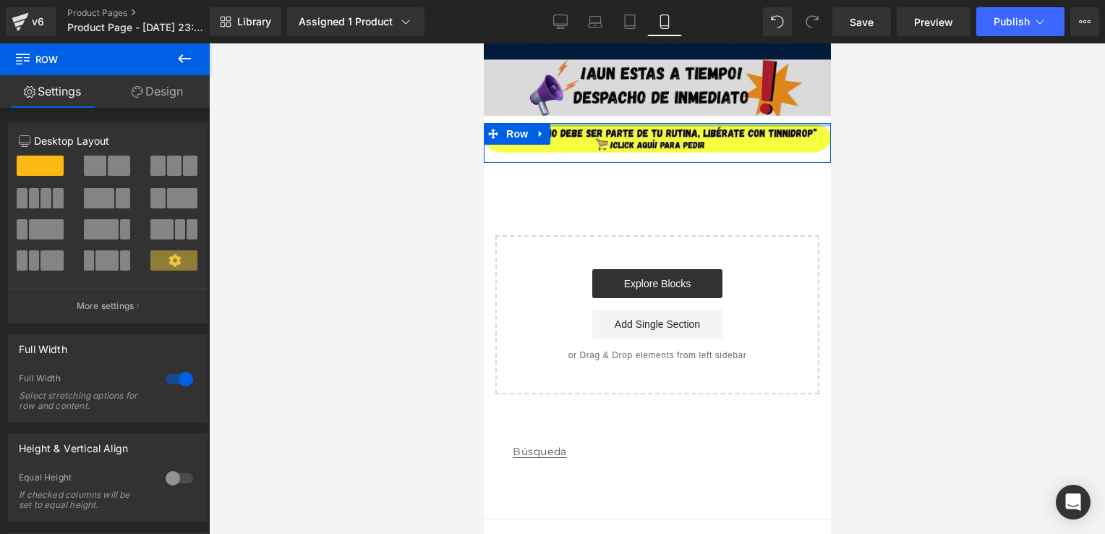
drag, startPoint x: 609, startPoint y: 137, endPoint x: 619, endPoint y: 98, distance: 40.9
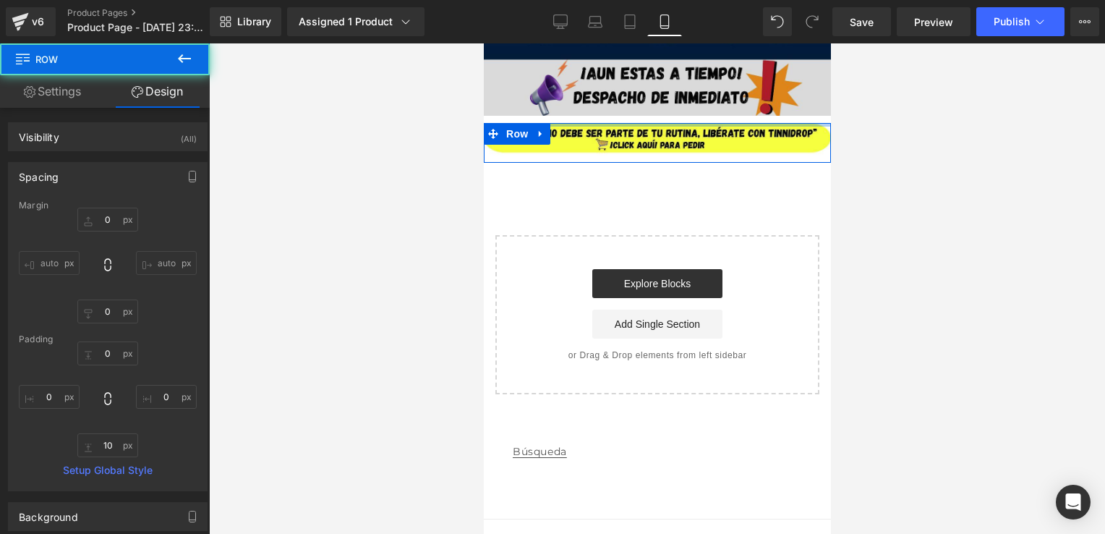
type input "0px"
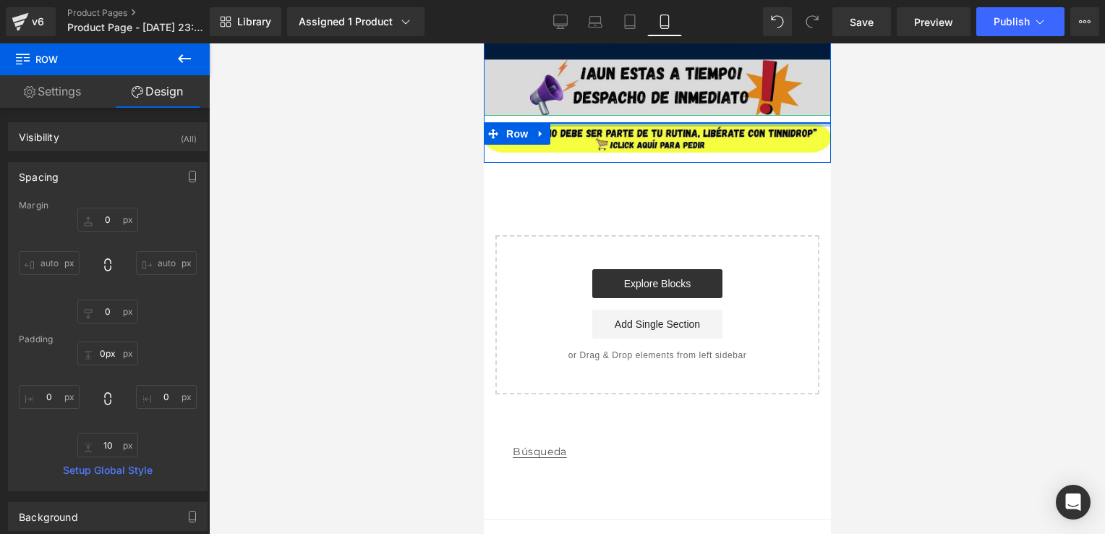
drag, startPoint x: 633, startPoint y: 123, endPoint x: 643, endPoint y: 107, distance: 18.9
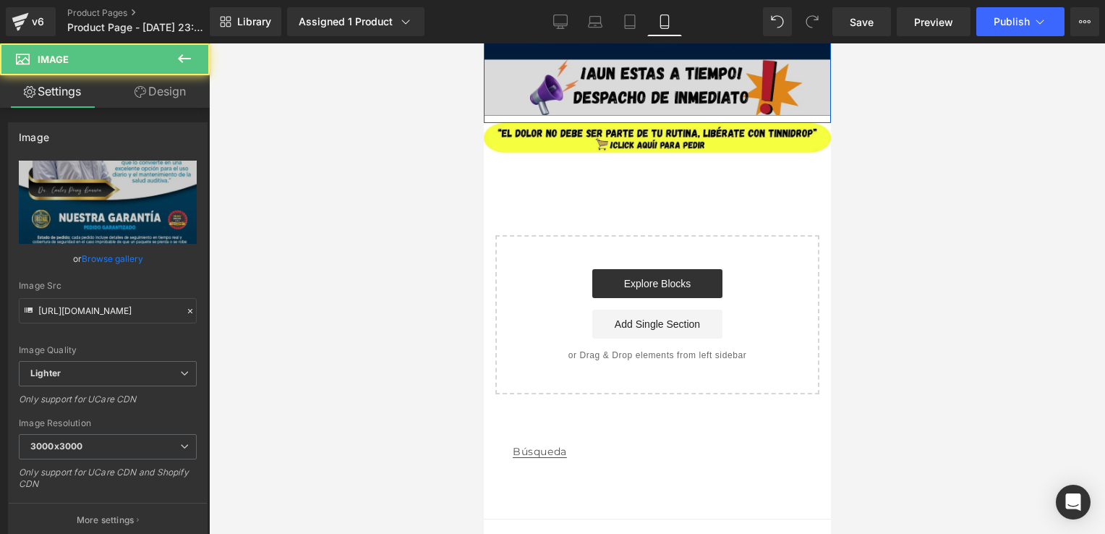
drag, startPoint x: 670, startPoint y: 114, endPoint x: 679, endPoint y: 100, distance: 16.9
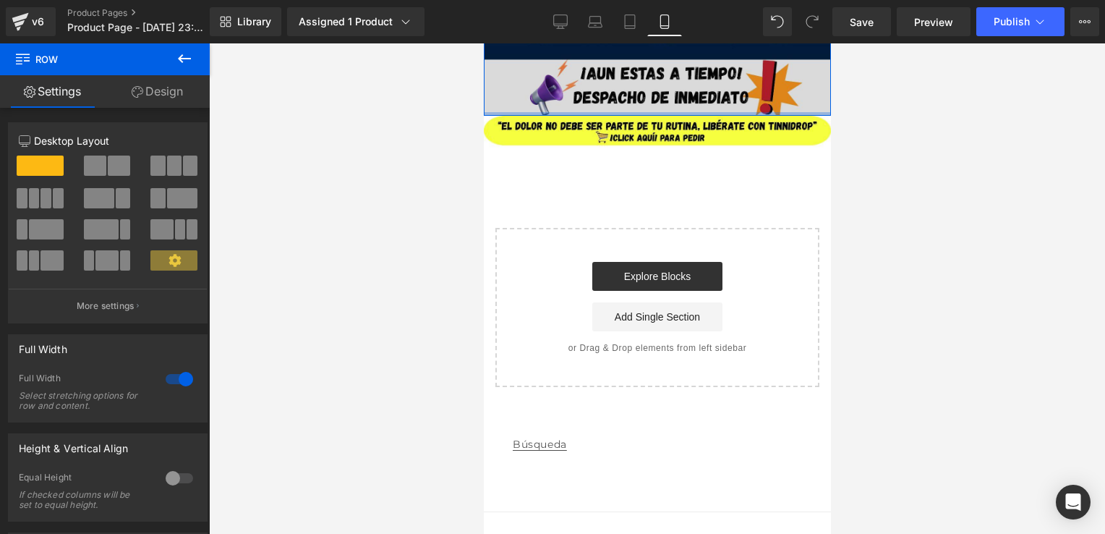
drag, startPoint x: 689, startPoint y: 116, endPoint x: 701, endPoint y: 103, distance: 18.4
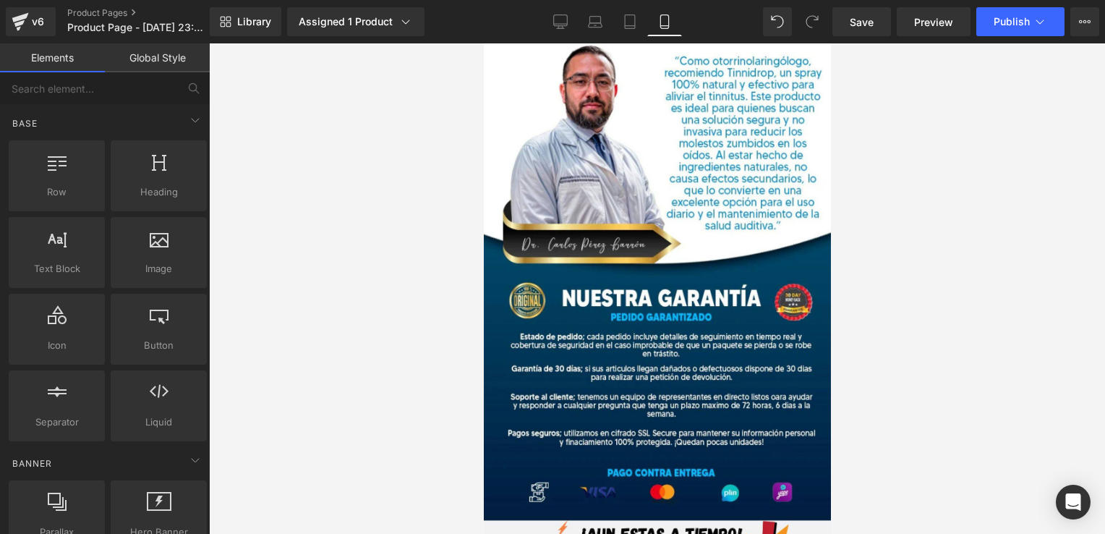
scroll to position [3843, 0]
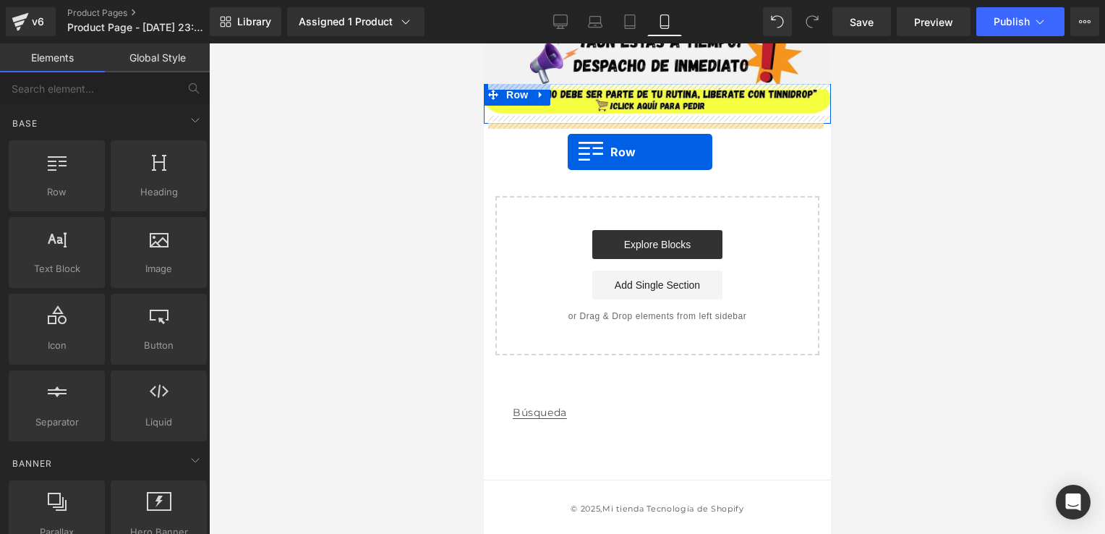
drag, startPoint x: 558, startPoint y: 209, endPoint x: 567, endPoint y: 152, distance: 57.8
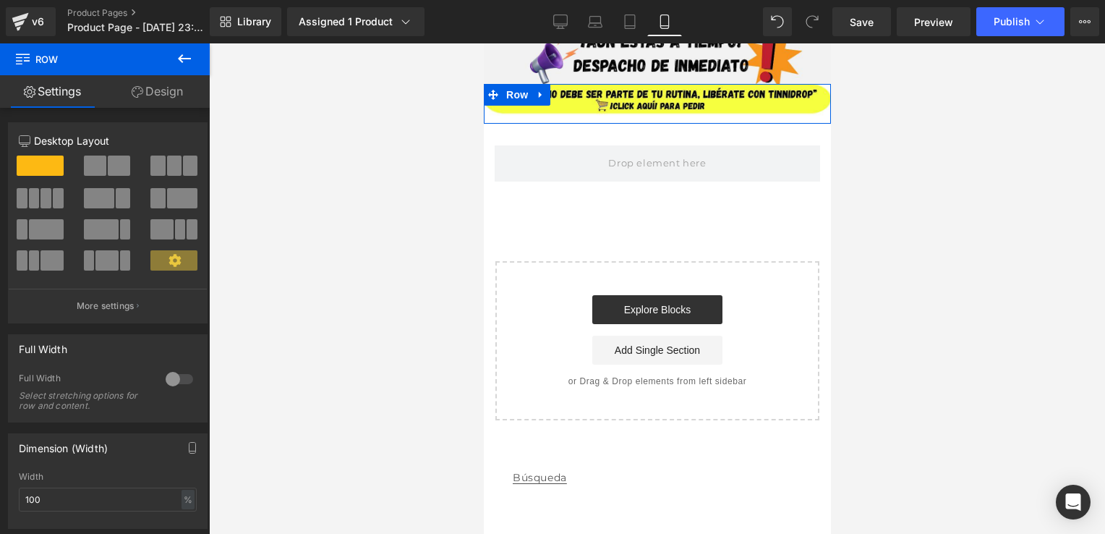
click at [187, 51] on icon at bounding box center [184, 58] width 17 height 17
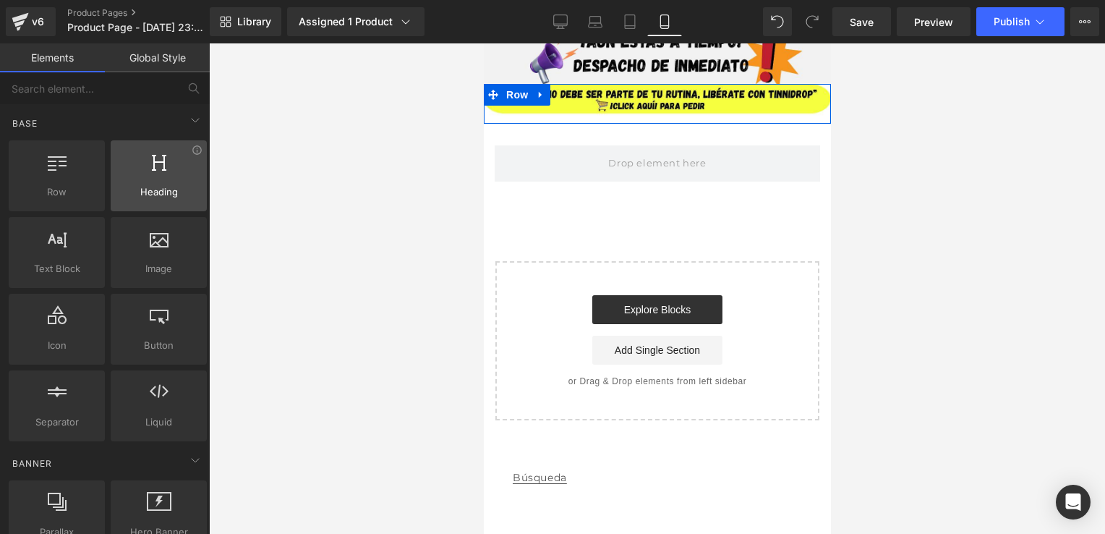
click at [163, 171] on div at bounding box center [158, 168] width 87 height 33
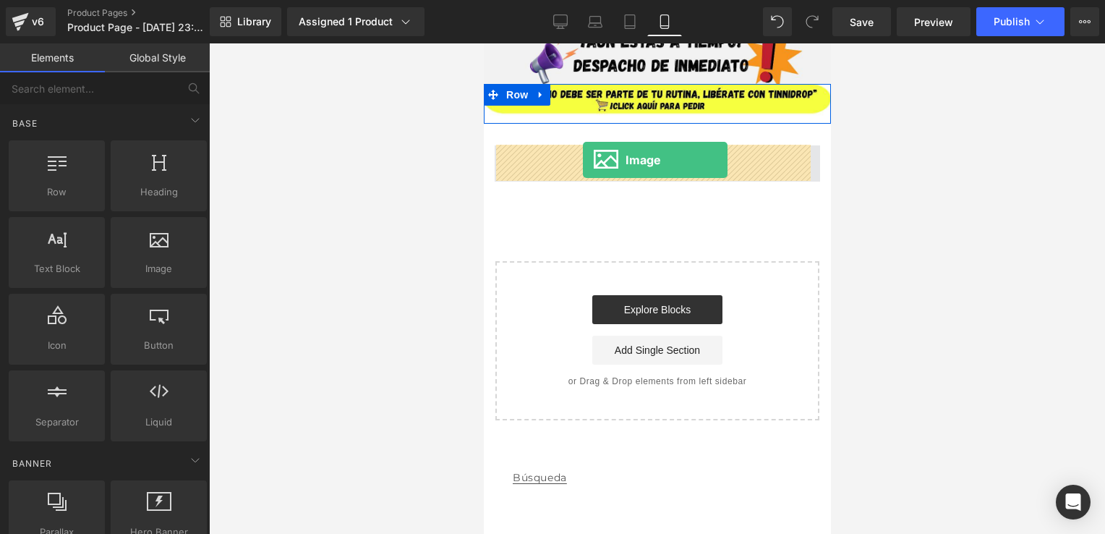
drag, startPoint x: 649, startPoint y: 280, endPoint x: 582, endPoint y: 160, distance: 137.6
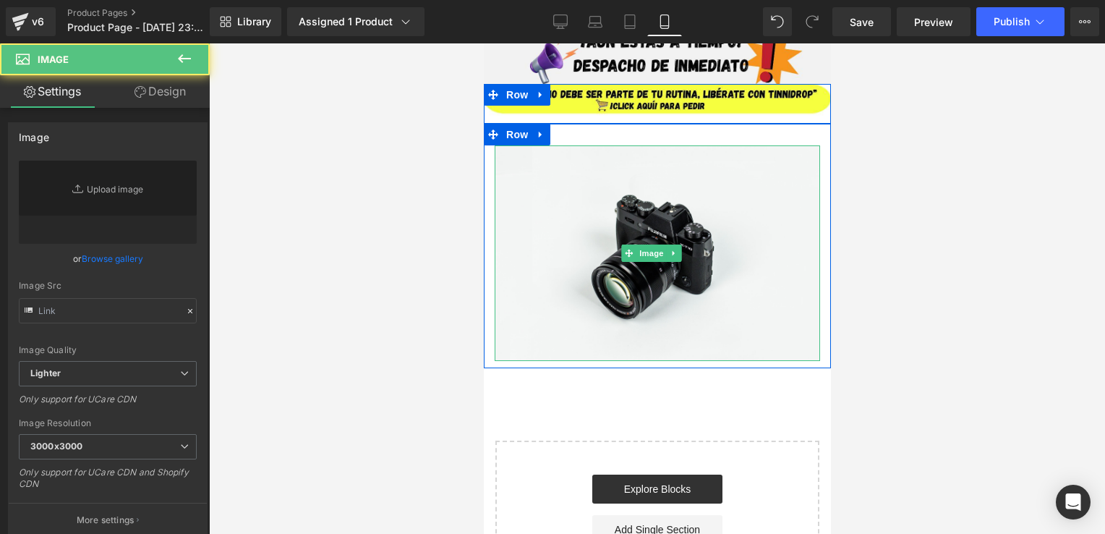
type input "//[DOMAIN_NAME][URL]"
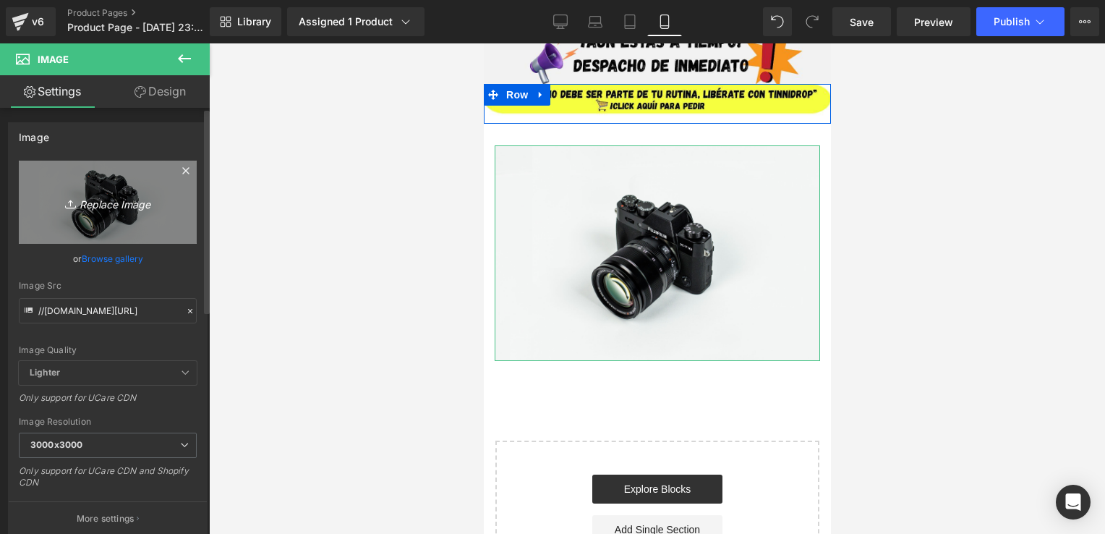
click at [107, 181] on link "Replace Image" at bounding box center [108, 201] width 178 height 83
type input "C:\fakepath\¿DOLOR DE OÍDOS QUE NO TE DEJA TRANQUILO (9).jpg"
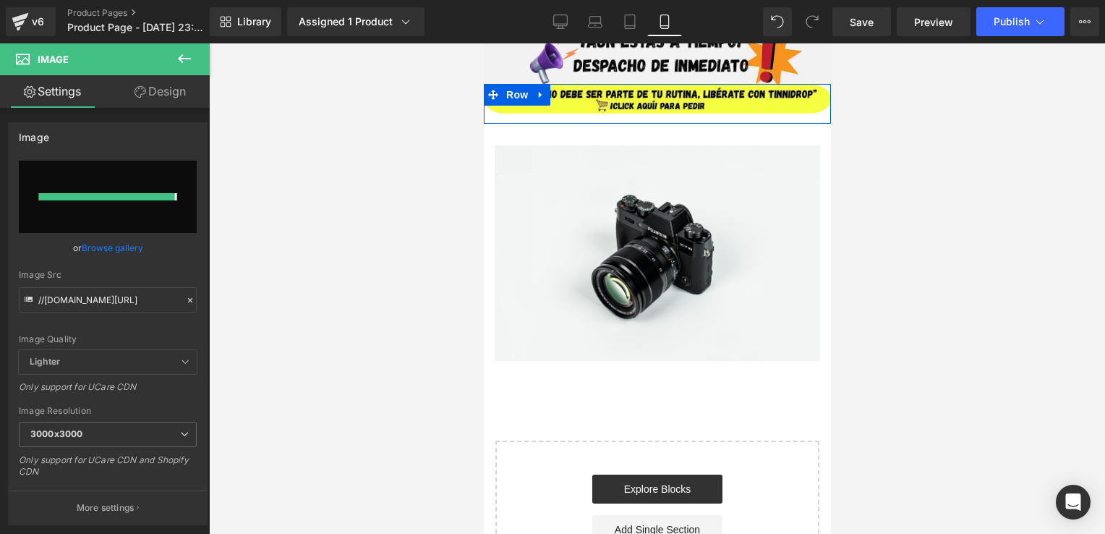
type input "[URL][DOMAIN_NAME]"
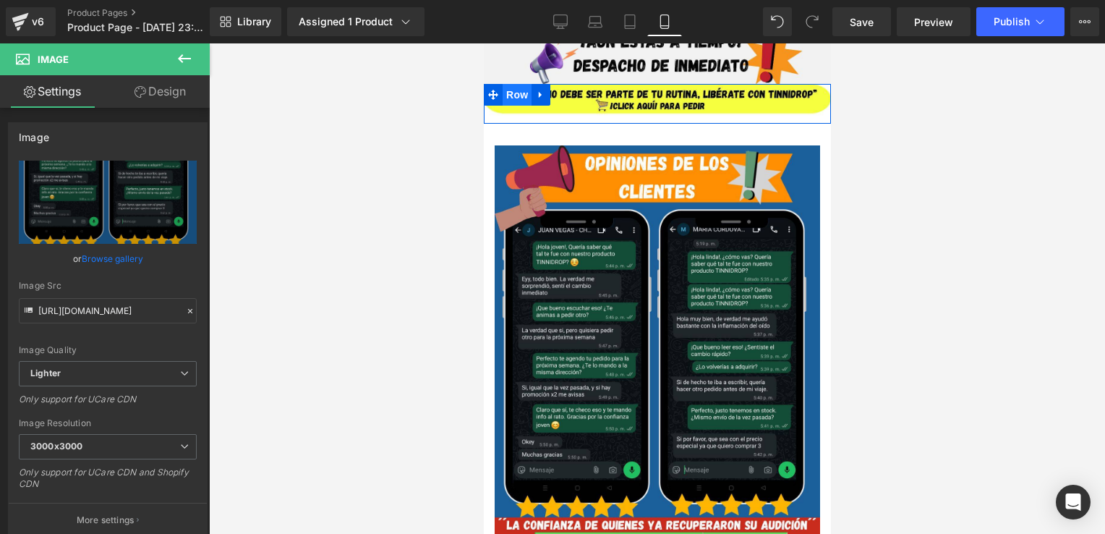
click at [519, 103] on span "Row" at bounding box center [516, 95] width 29 height 22
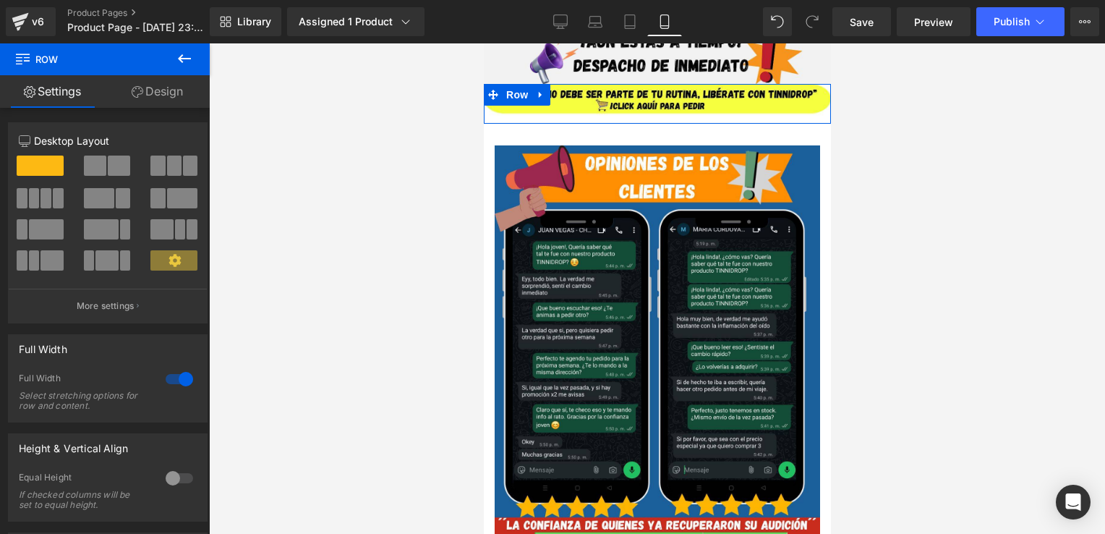
click at [183, 474] on div at bounding box center [179, 477] width 35 height 23
click at [179, 483] on div at bounding box center [179, 477] width 35 height 23
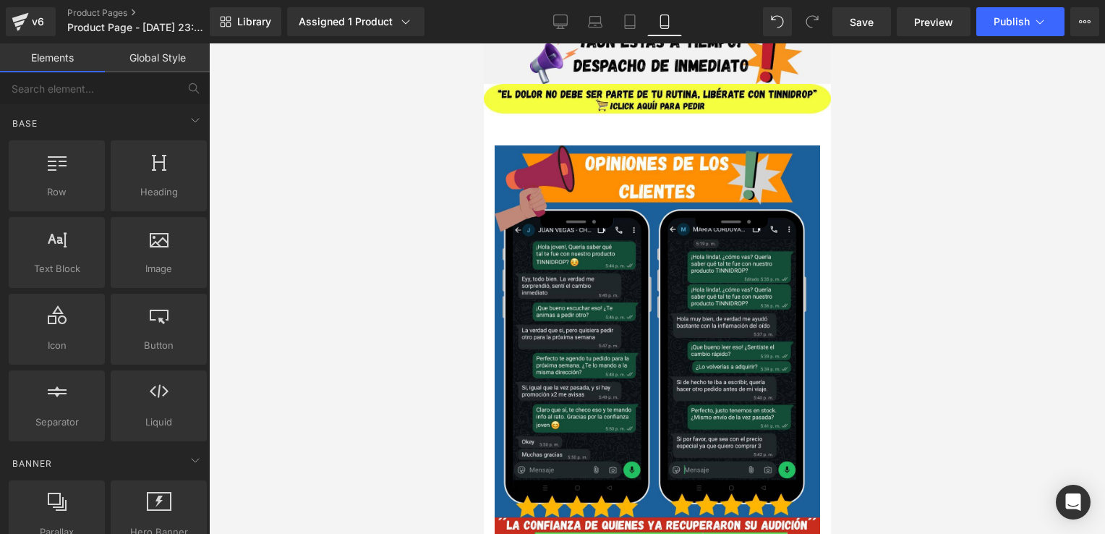
click at [337, 362] on div at bounding box center [657, 288] width 896 height 490
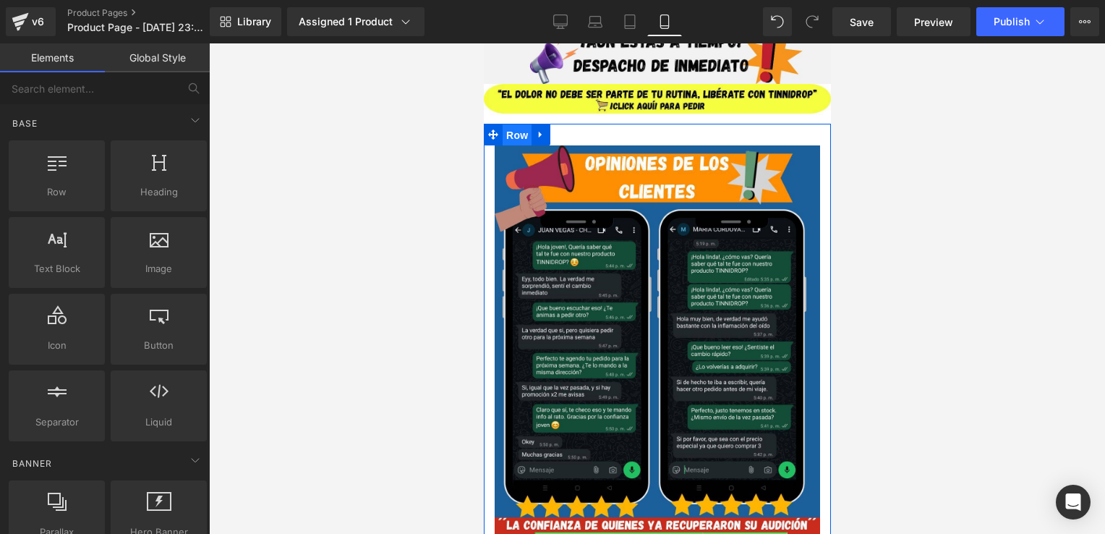
click at [517, 129] on span "Row" at bounding box center [516, 135] width 29 height 22
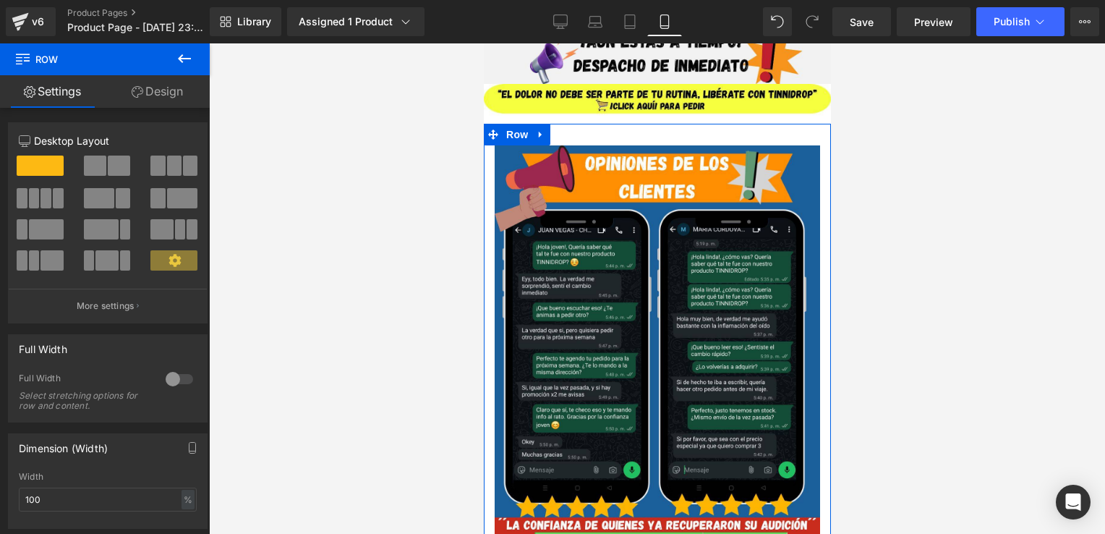
click at [184, 374] on div at bounding box center [179, 378] width 35 height 23
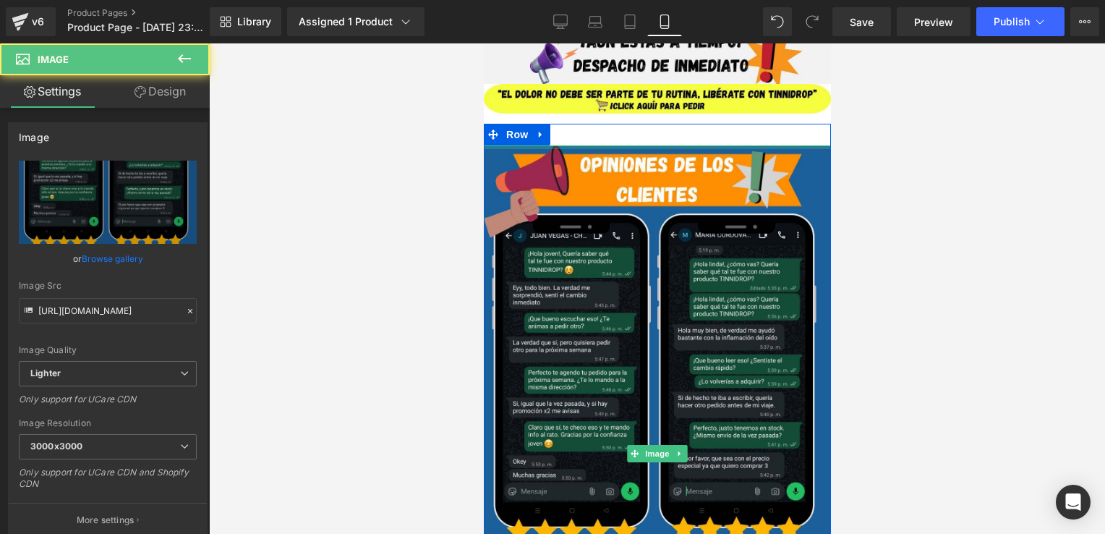
drag, startPoint x: 660, startPoint y: 146, endPoint x: 669, endPoint y: 124, distance: 23.6
click at [669, 124] on div "Image Row" at bounding box center [656, 447] width 347 height 646
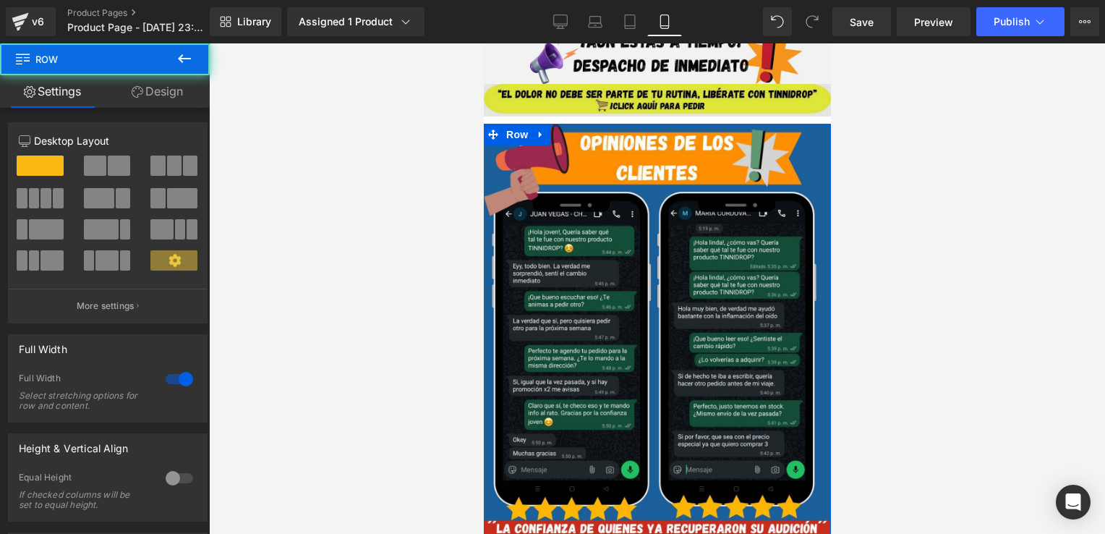
drag, startPoint x: 678, startPoint y: 129, endPoint x: 691, endPoint y: 106, distance: 26.5
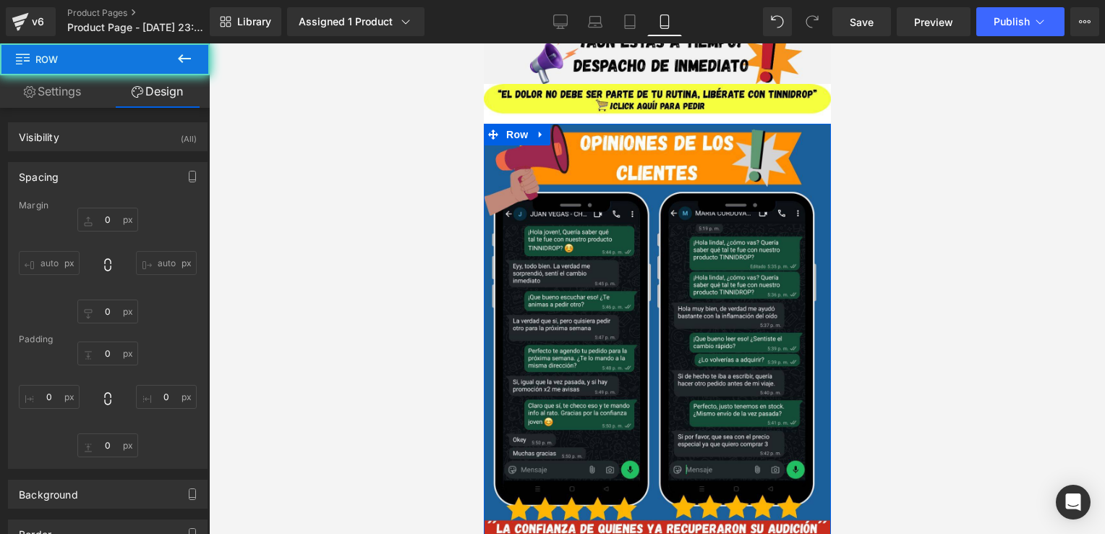
type input "0"
type input "10"
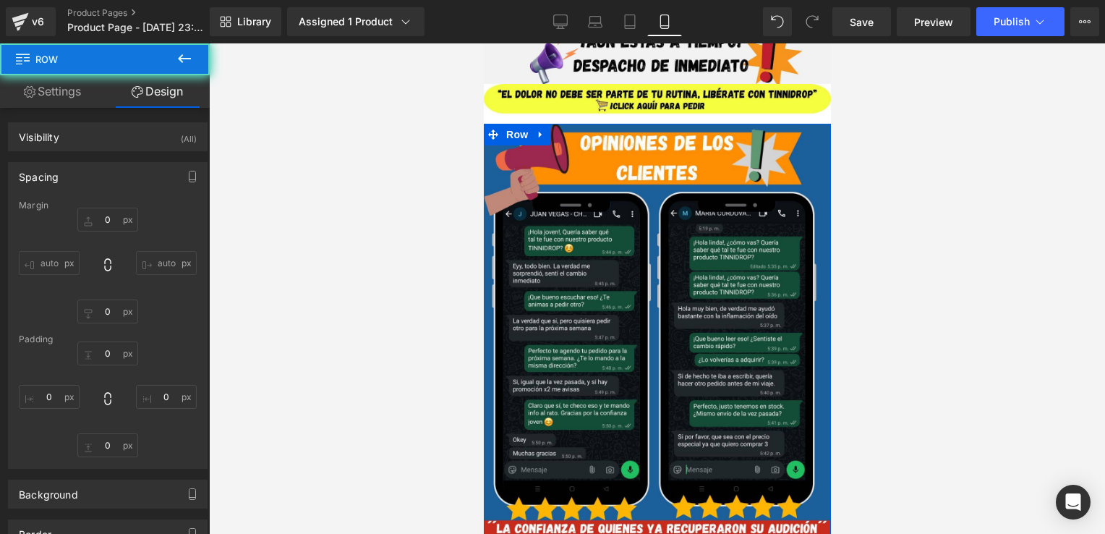
type input "0"
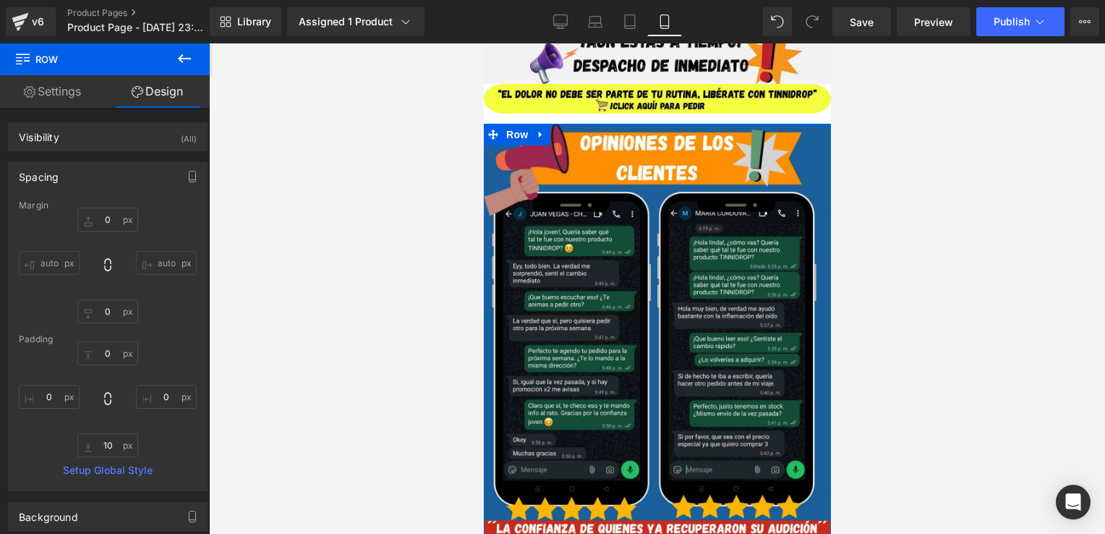
type input "0px"
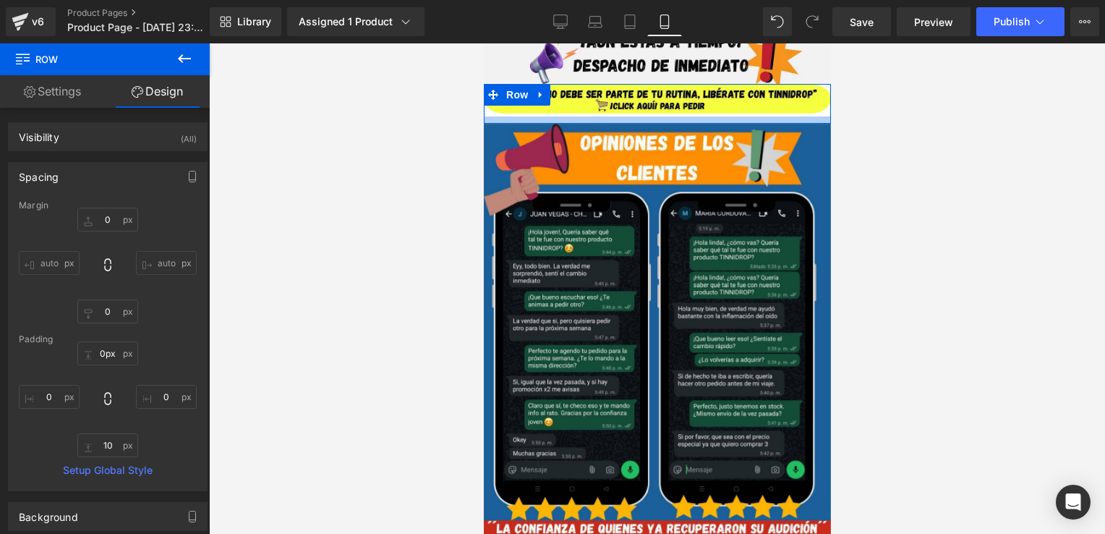
drag, startPoint x: 687, startPoint y: 124, endPoint x: 692, endPoint y: 119, distance: 7.7
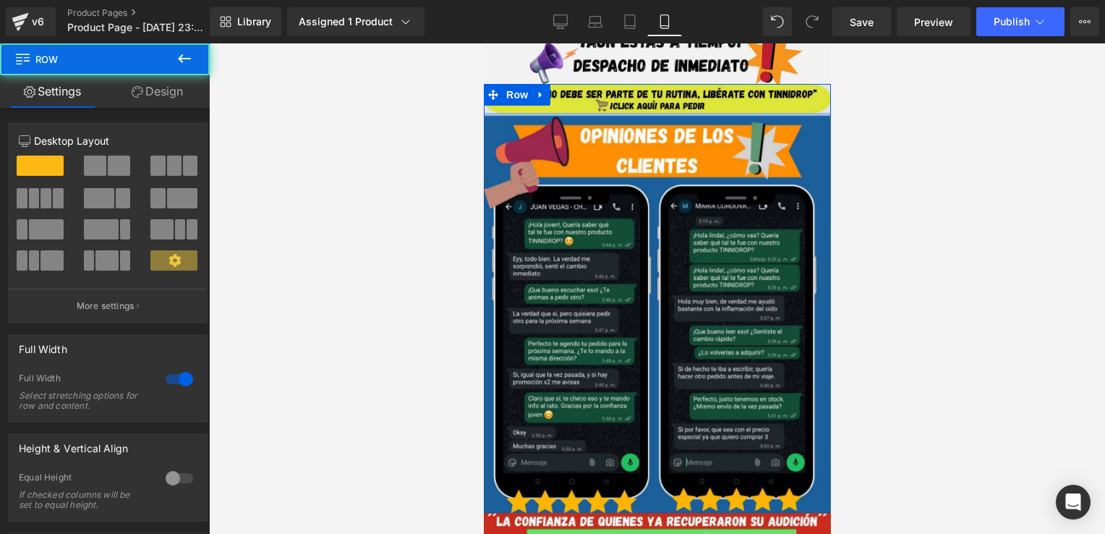
drag, startPoint x: 692, startPoint y: 119, endPoint x: 701, endPoint y: 94, distance: 26.1
click at [701, 94] on div "Image Row" at bounding box center [656, 100] width 347 height 32
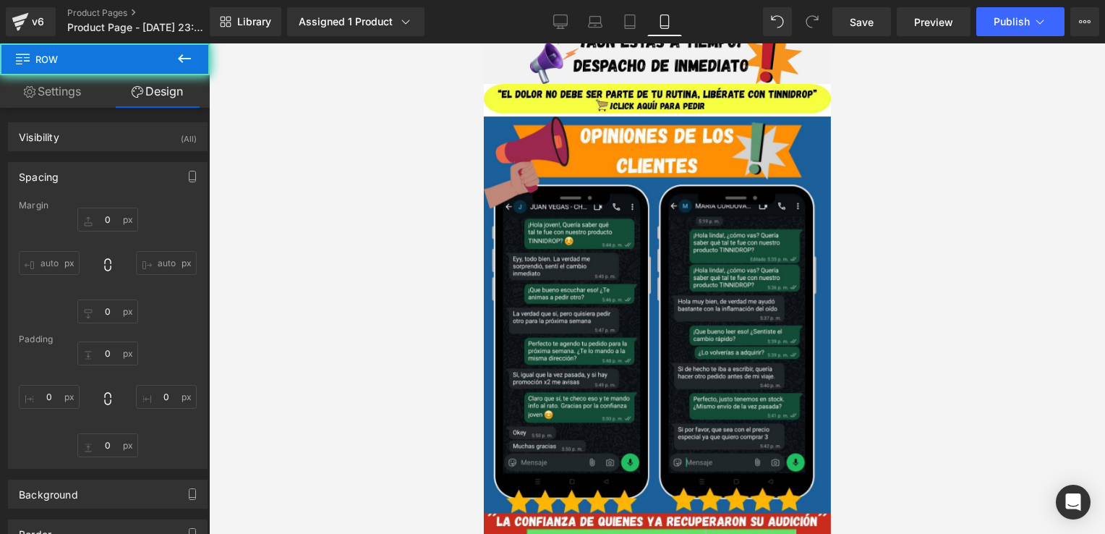
type input "0"
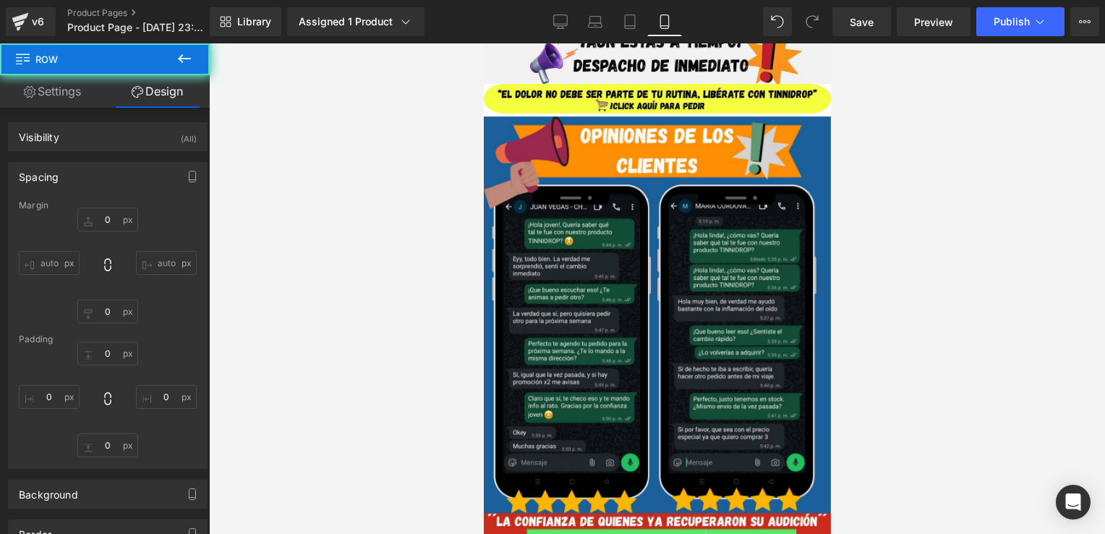
type input "0"
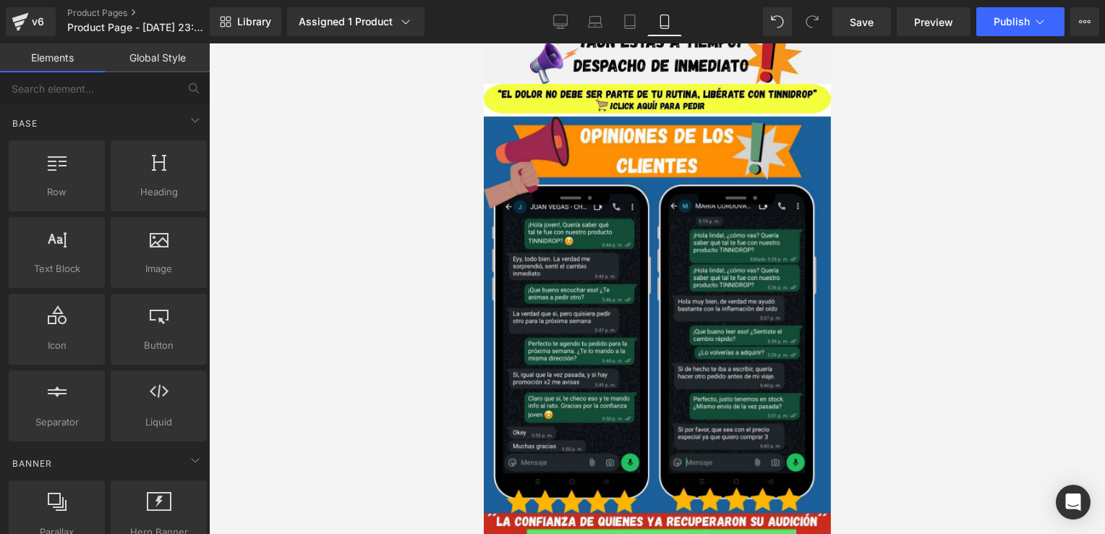
click at [946, 181] on div at bounding box center [657, 288] width 896 height 490
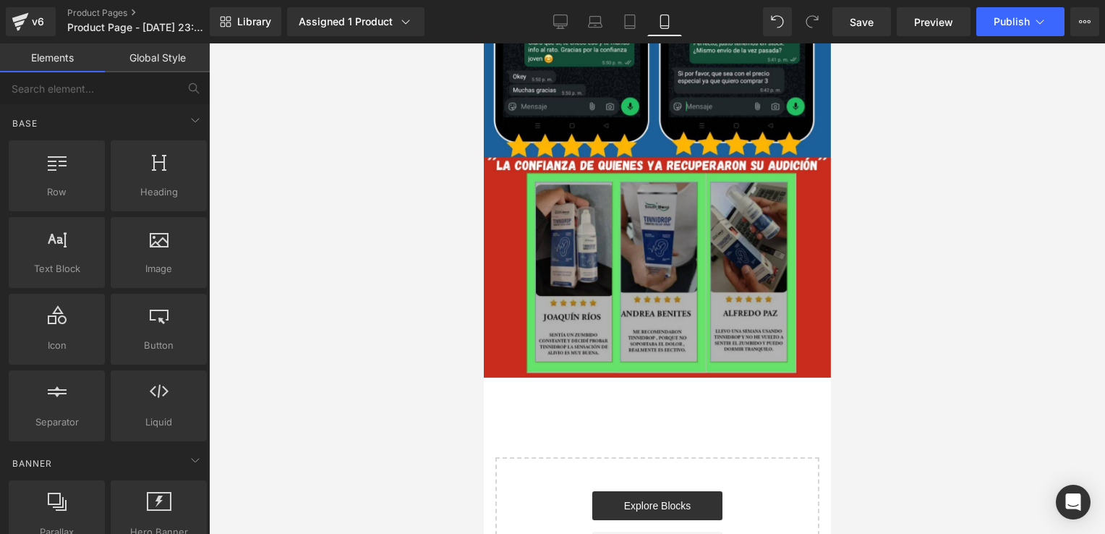
scroll to position [4215, 0]
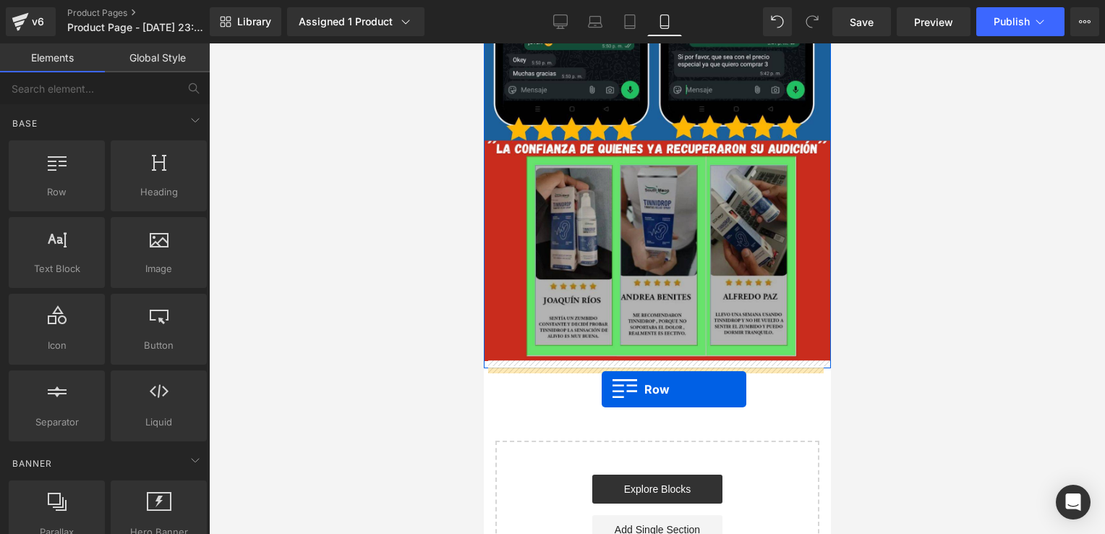
drag, startPoint x: 573, startPoint y: 213, endPoint x: 601, endPoint y: 389, distance: 178.6
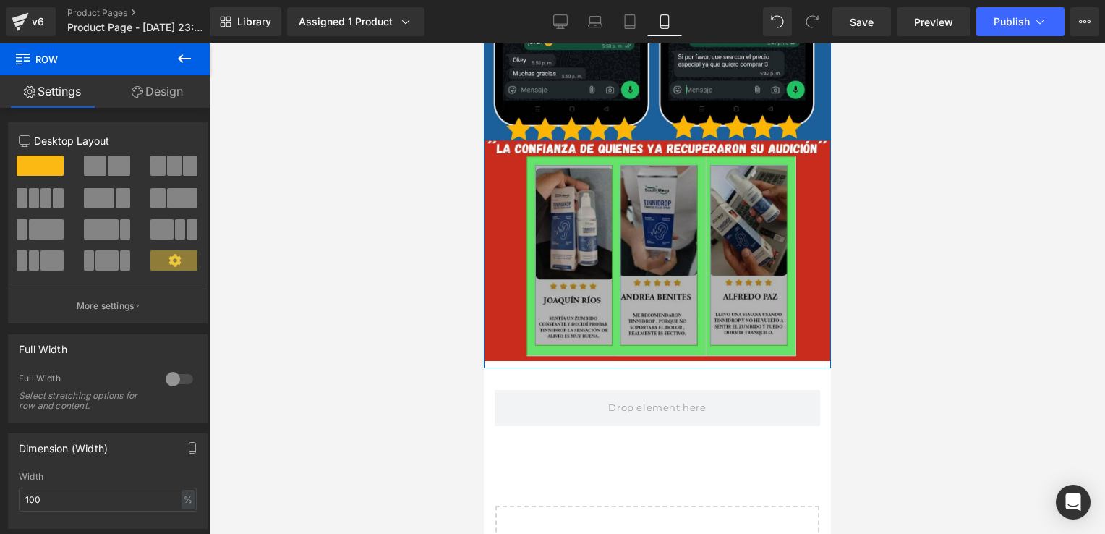
click at [186, 53] on icon at bounding box center [184, 58] width 17 height 17
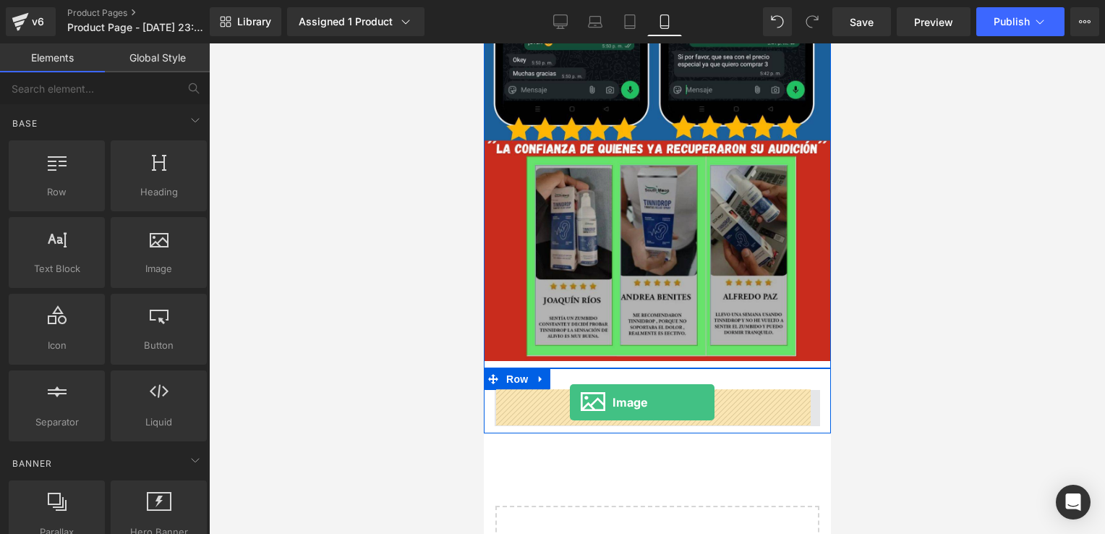
drag, startPoint x: 630, startPoint y: 297, endPoint x: 570, endPoint y: 402, distance: 121.1
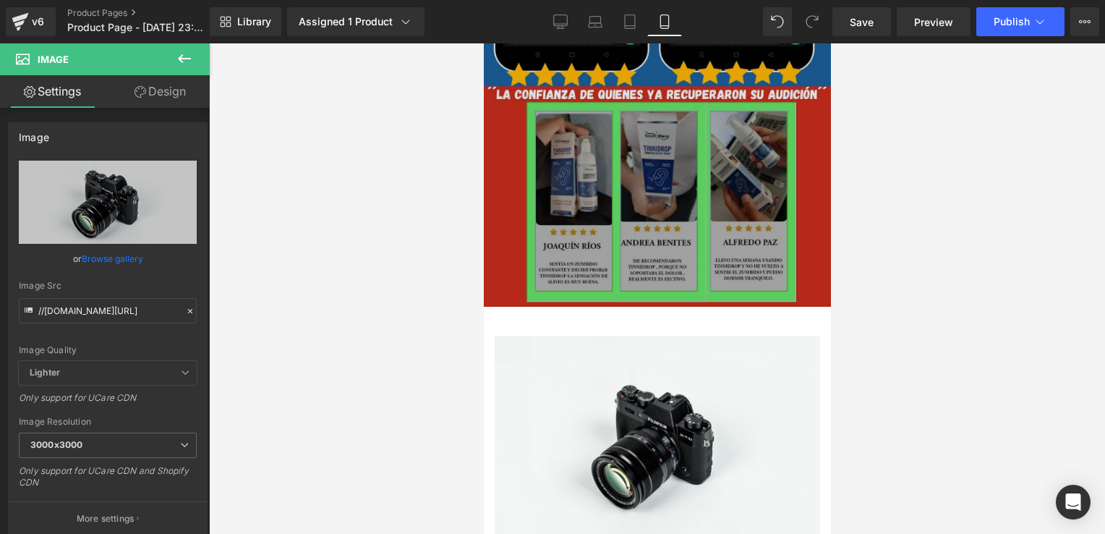
scroll to position [4274, 0]
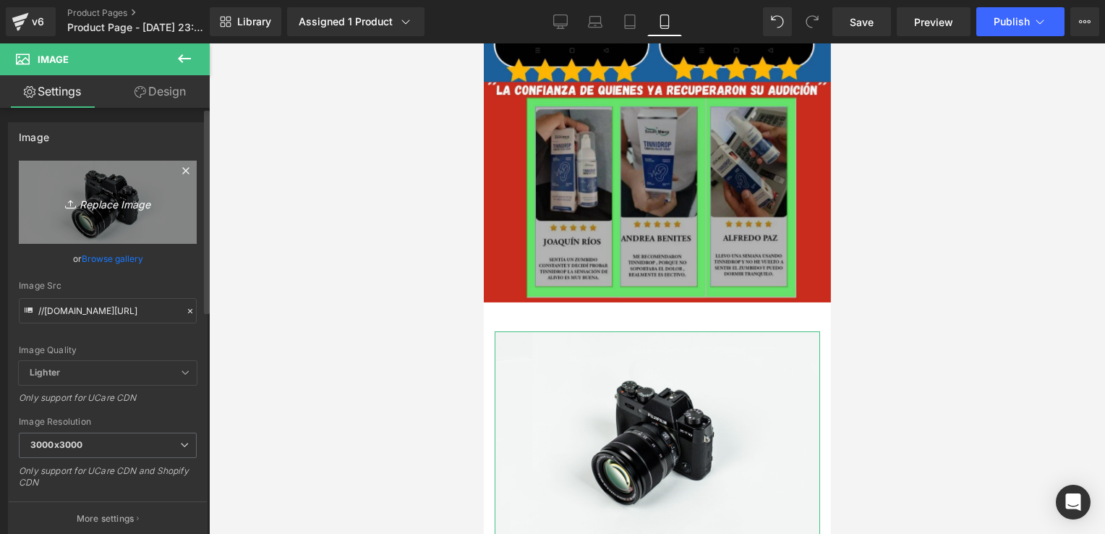
click at [84, 189] on link "Replace Image" at bounding box center [108, 201] width 178 height 83
type input "C:\fakepath\PIE DE ENCABEZADO.jpg"
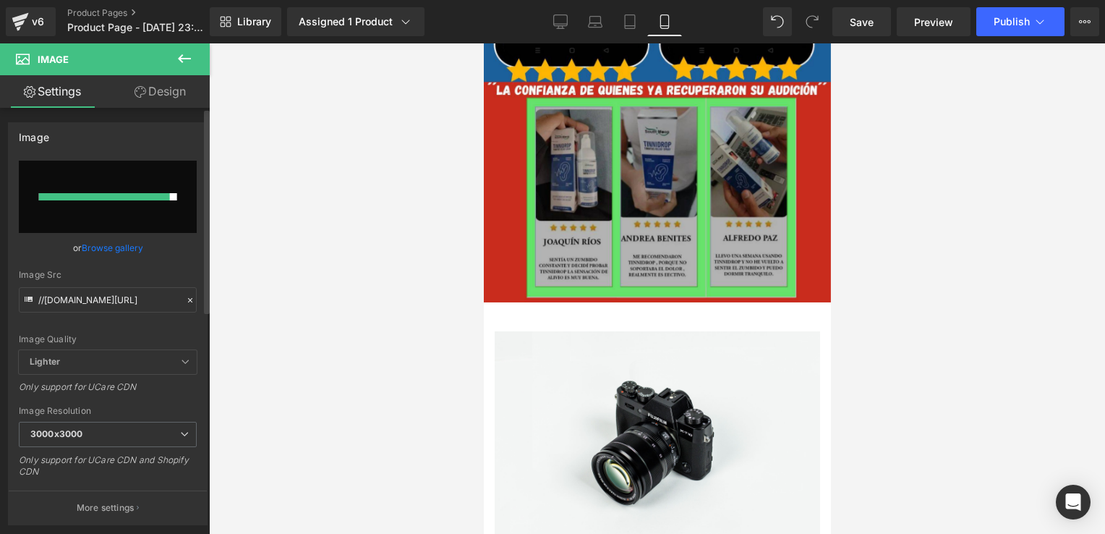
type input "[URL][DOMAIN_NAME]"
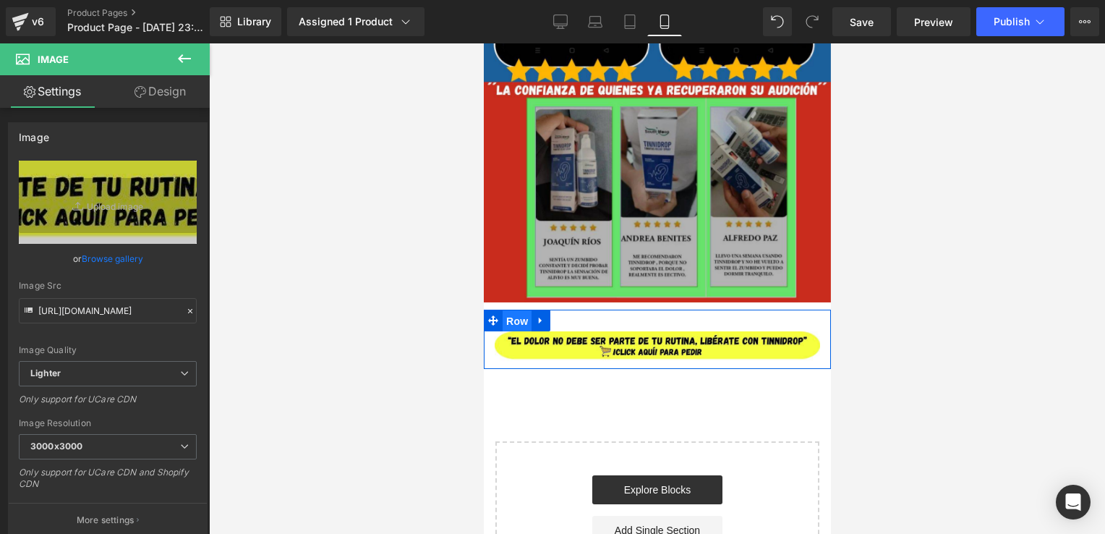
click at [518, 317] on span "Row" at bounding box center [516, 321] width 29 height 22
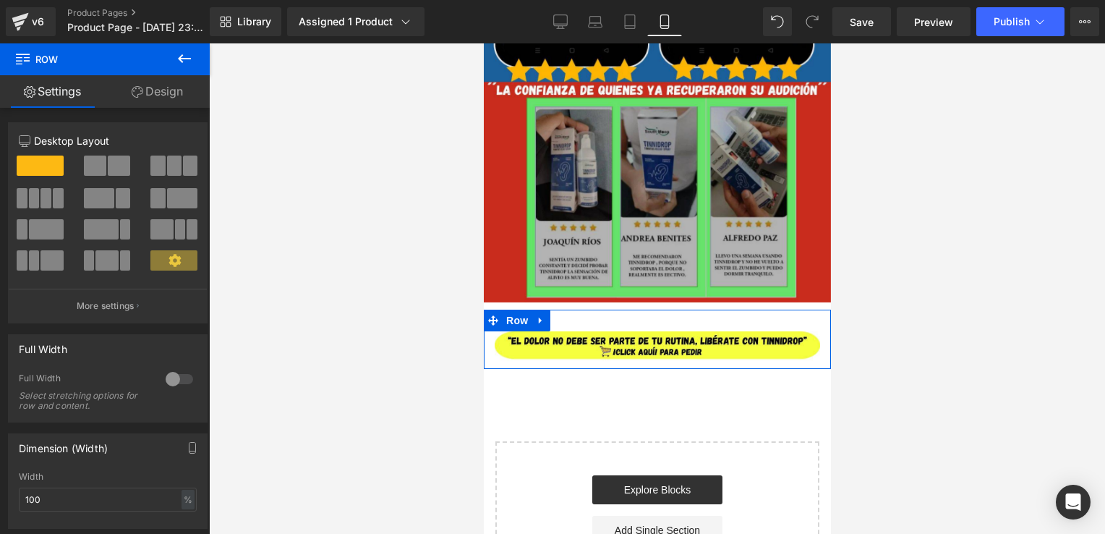
click at [186, 371] on div at bounding box center [179, 378] width 35 height 23
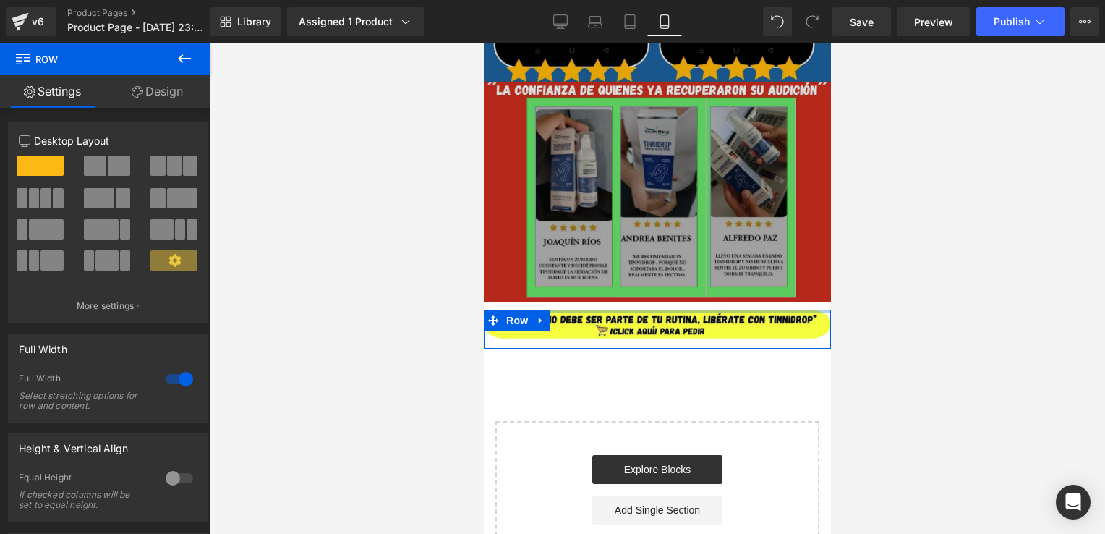
drag, startPoint x: 648, startPoint y: 314, endPoint x: 664, endPoint y: 294, distance: 25.2
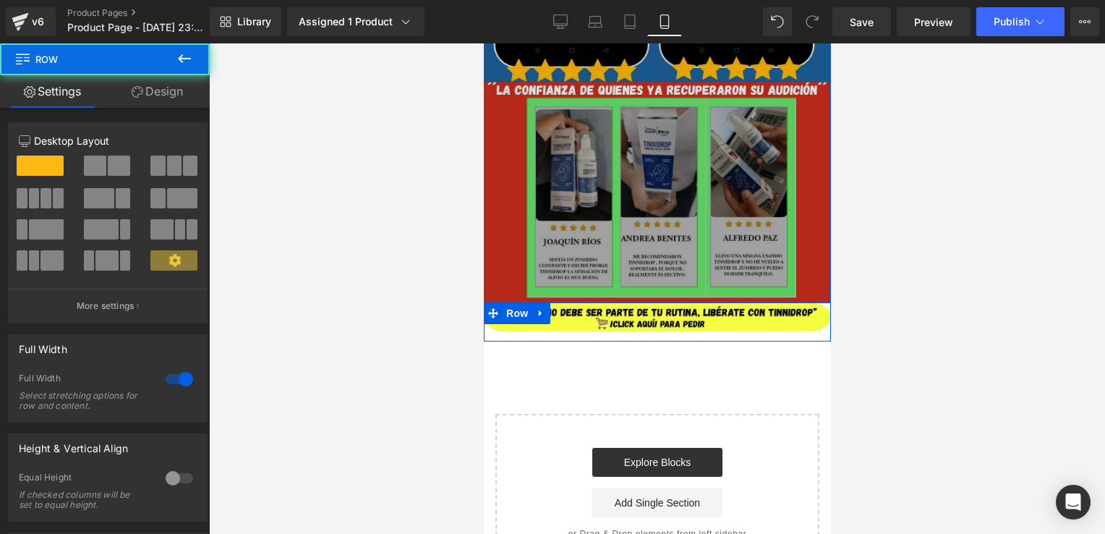
drag, startPoint x: 660, startPoint y: 306, endPoint x: 669, endPoint y: 288, distance: 20.4
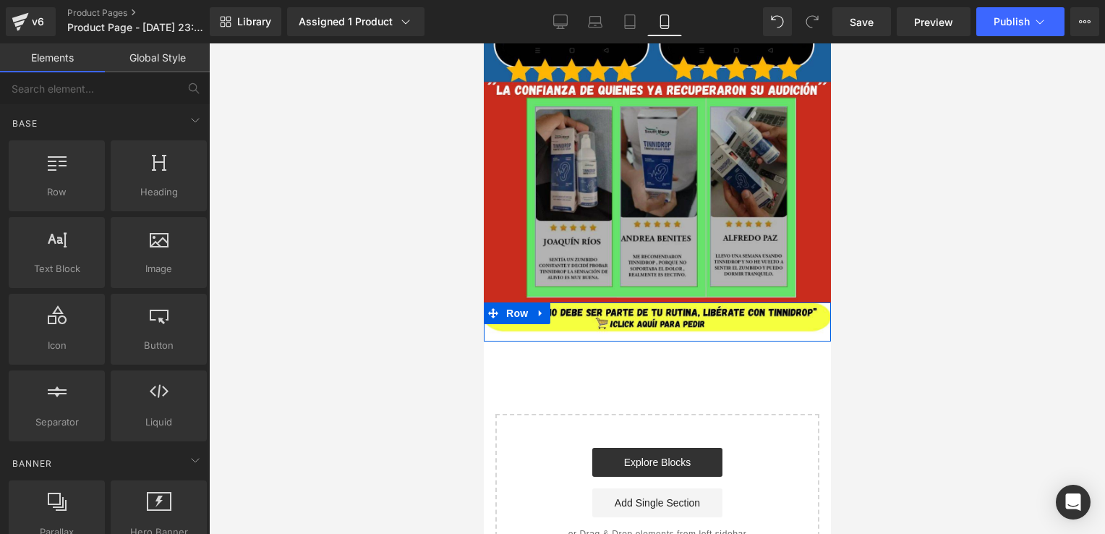
click at [993, 304] on div at bounding box center [657, 288] width 896 height 490
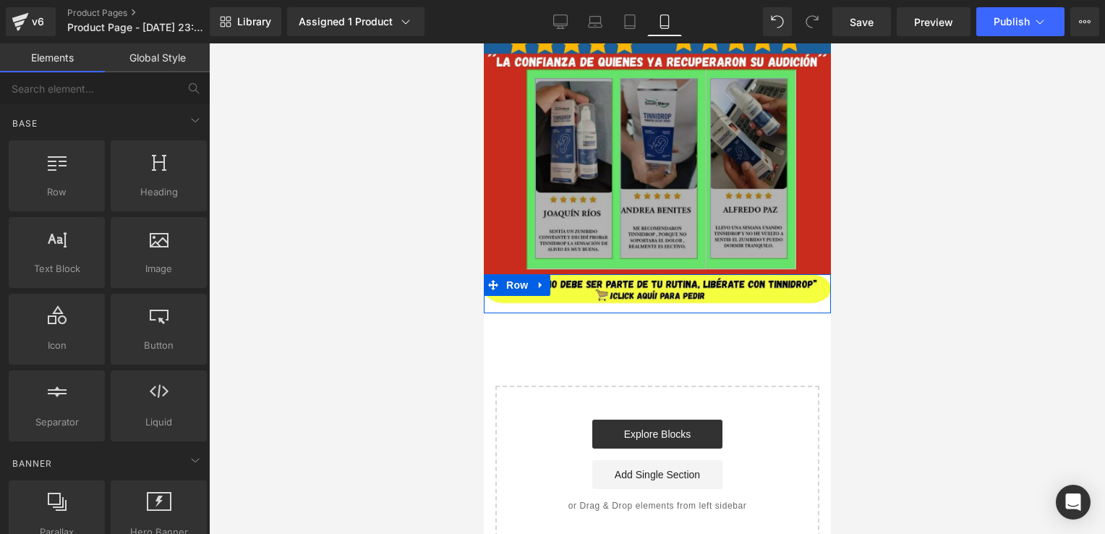
scroll to position [4306, 0]
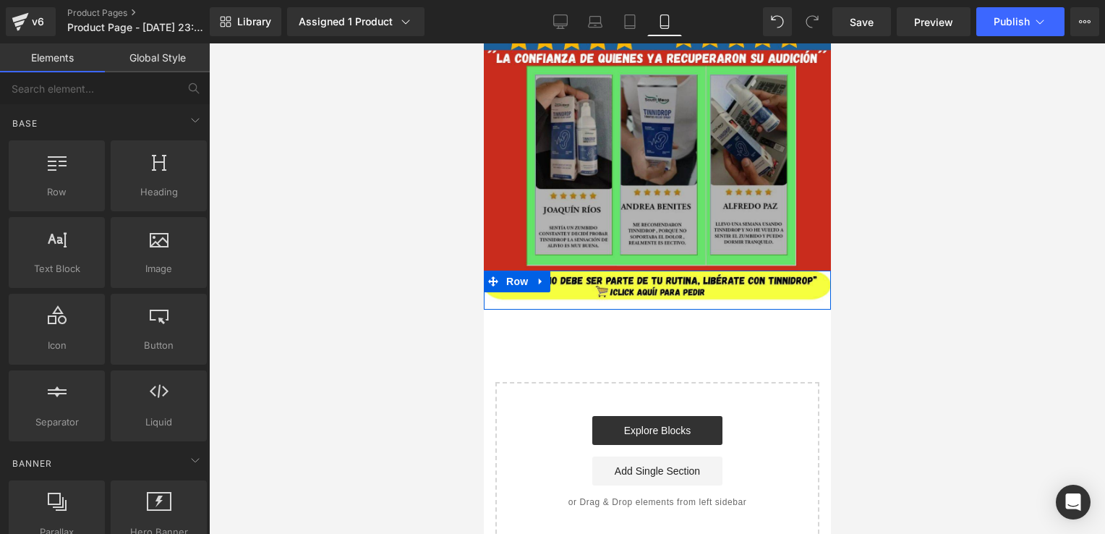
click at [897, 308] on div at bounding box center [657, 288] width 896 height 490
